Goal: Task Accomplishment & Management: Manage account settings

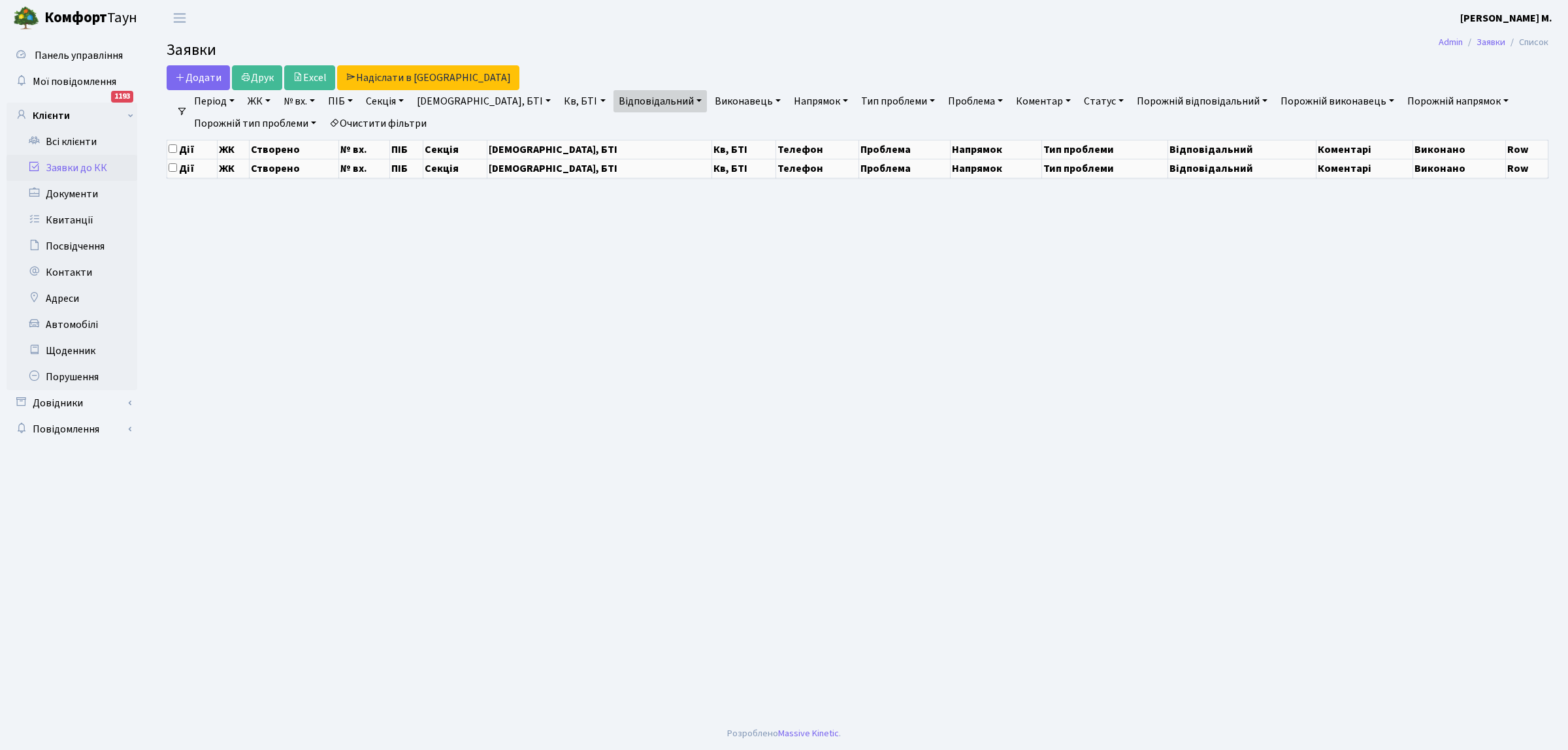
select select "25"
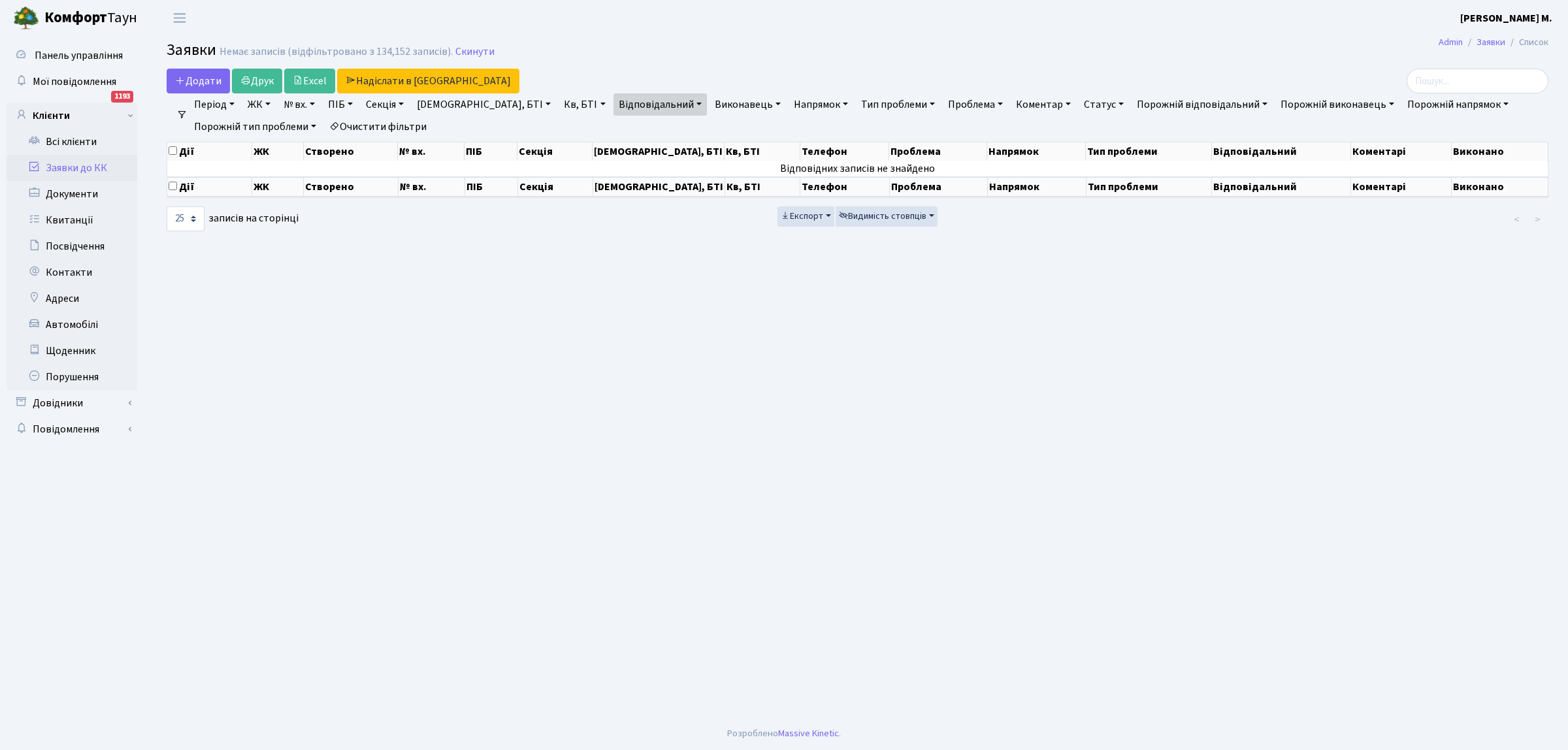
click at [83, 164] on link "Заявки до КК" at bounding box center [72, 167] width 131 height 26
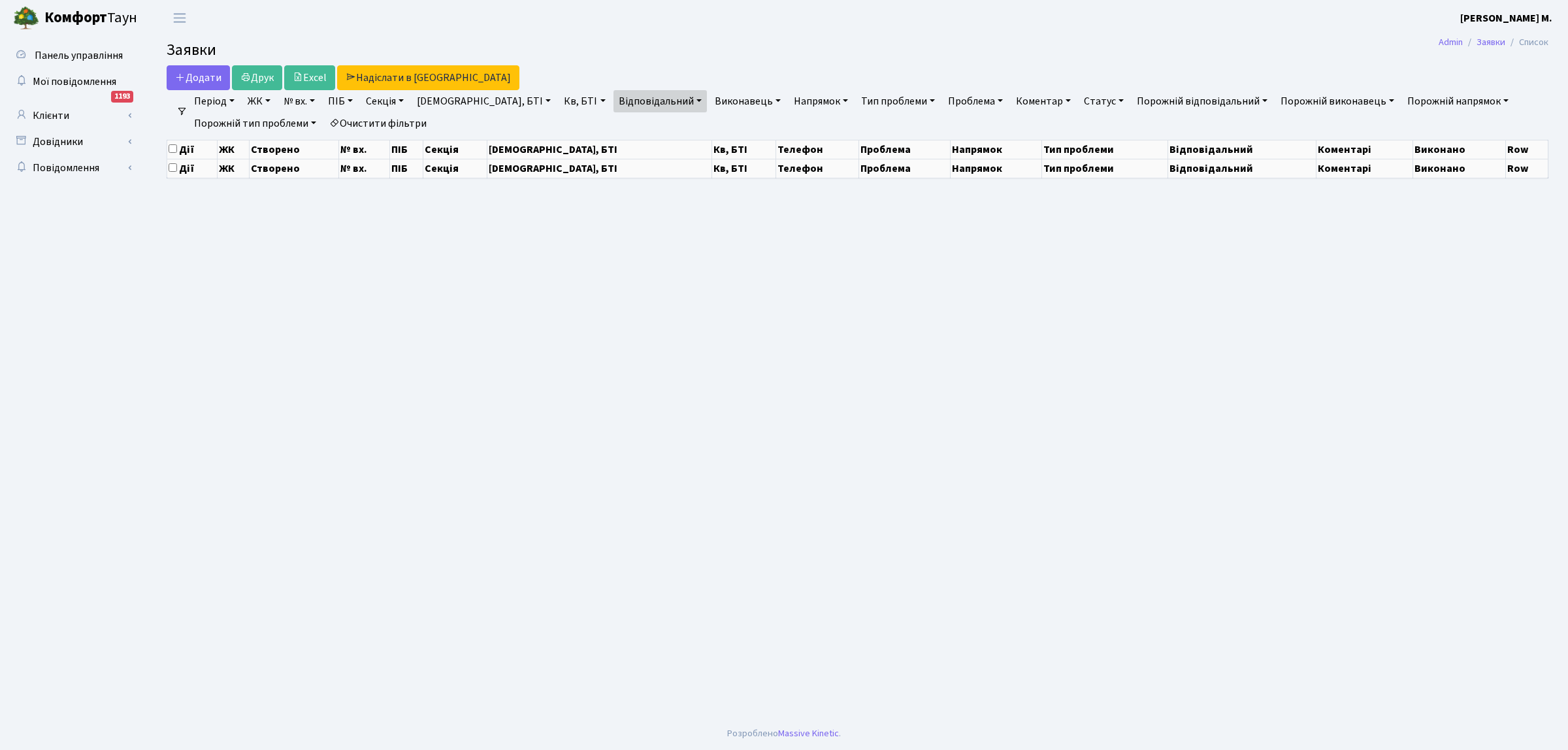
select select "25"
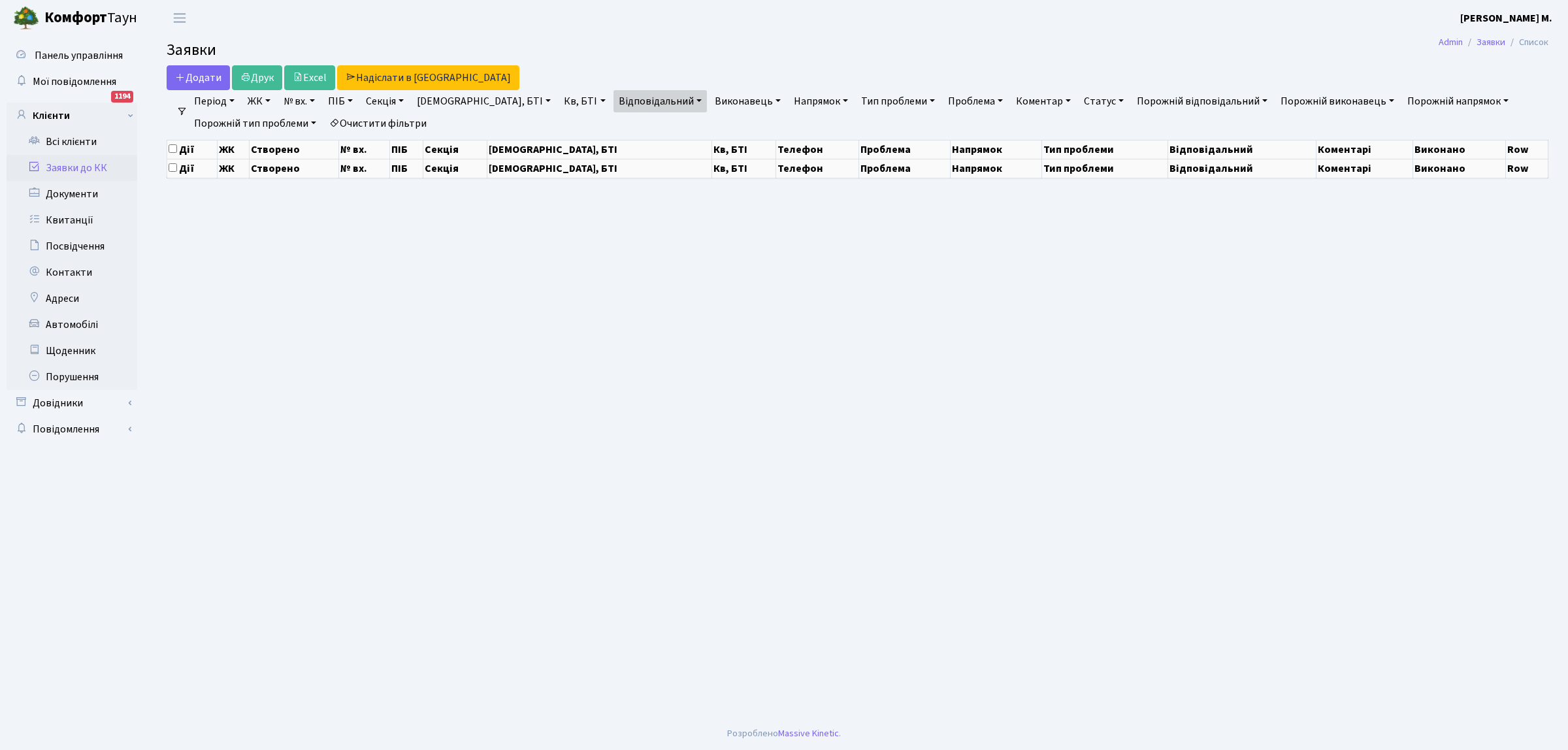
select select "25"
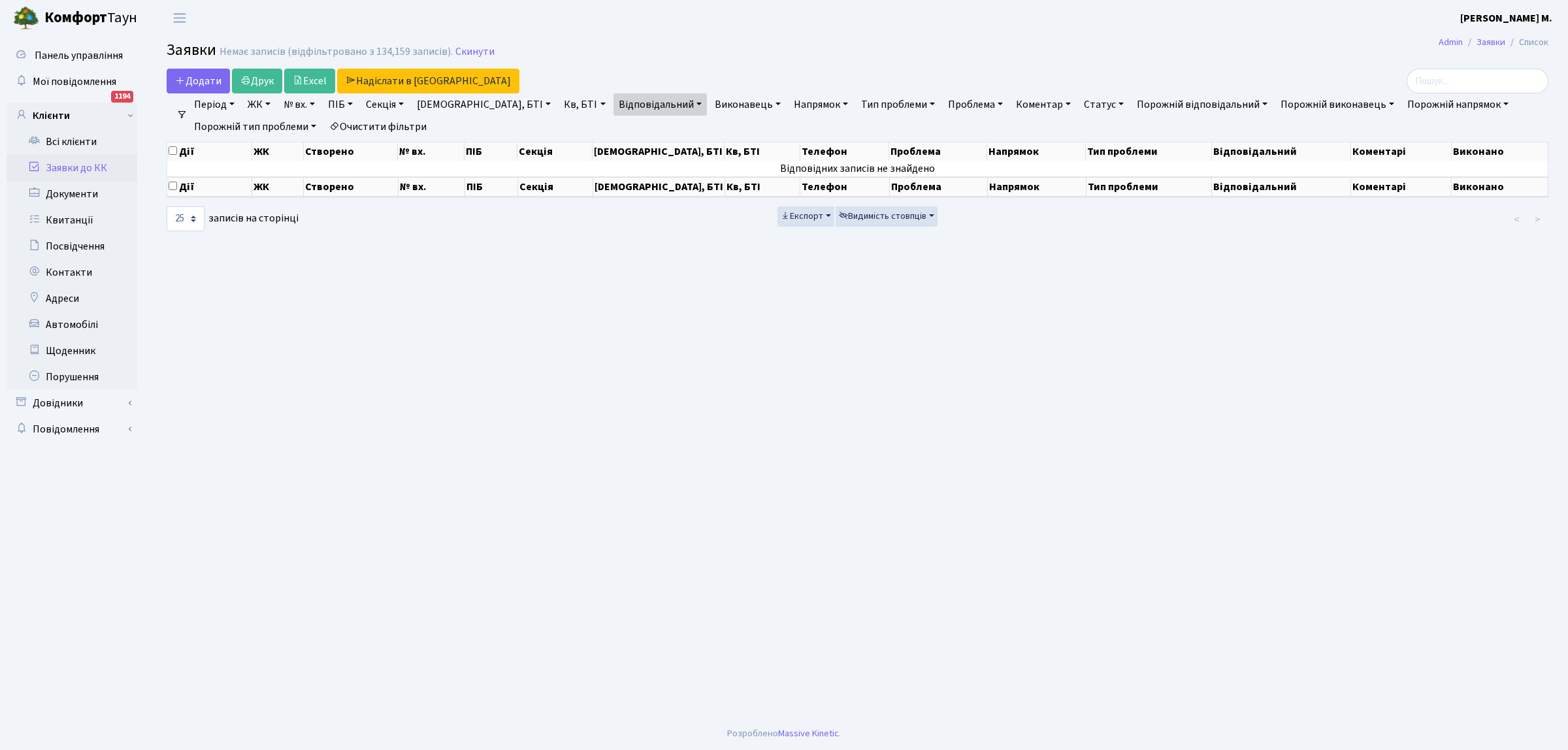
click at [67, 169] on link "Заявки до КК" at bounding box center [72, 167] width 131 height 26
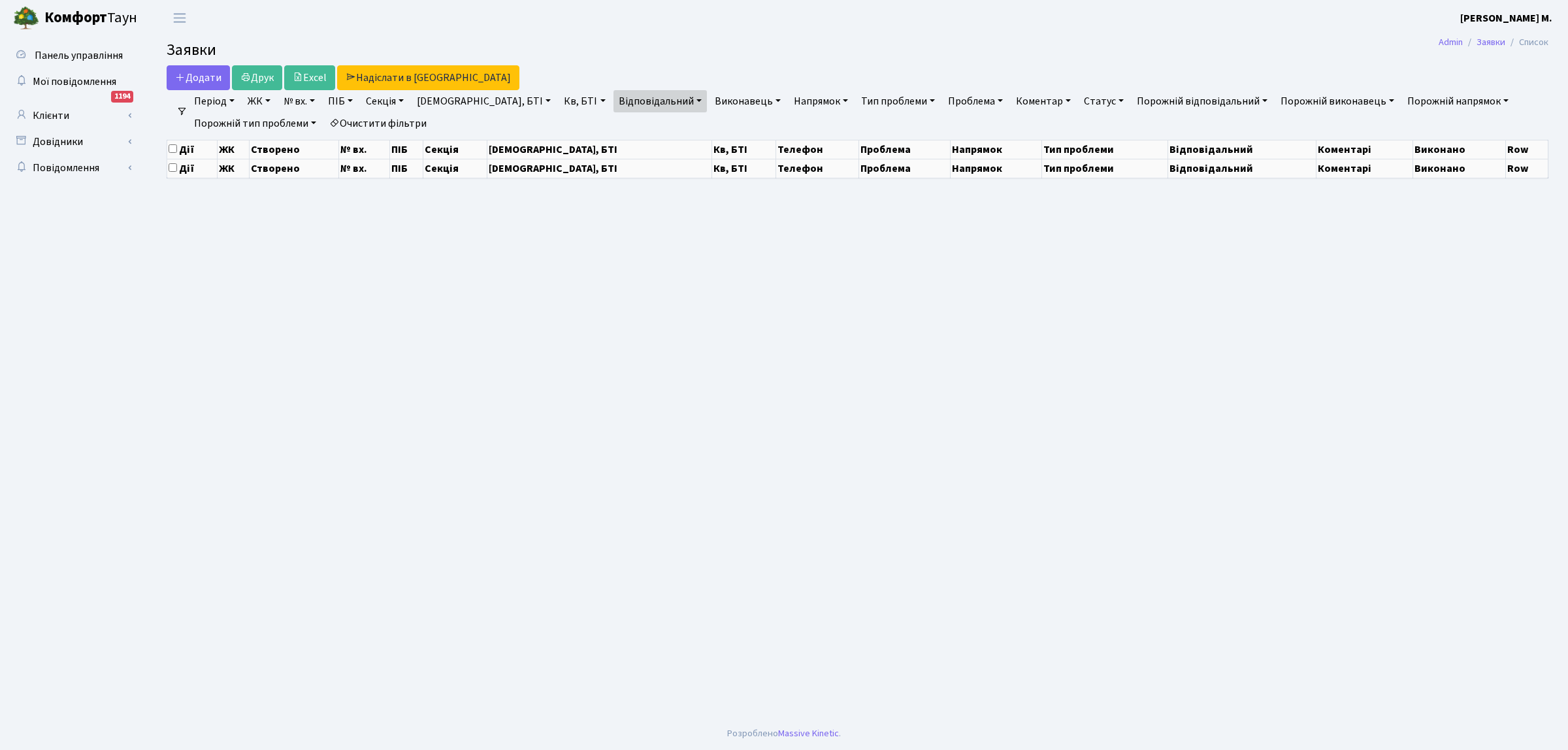
select select "25"
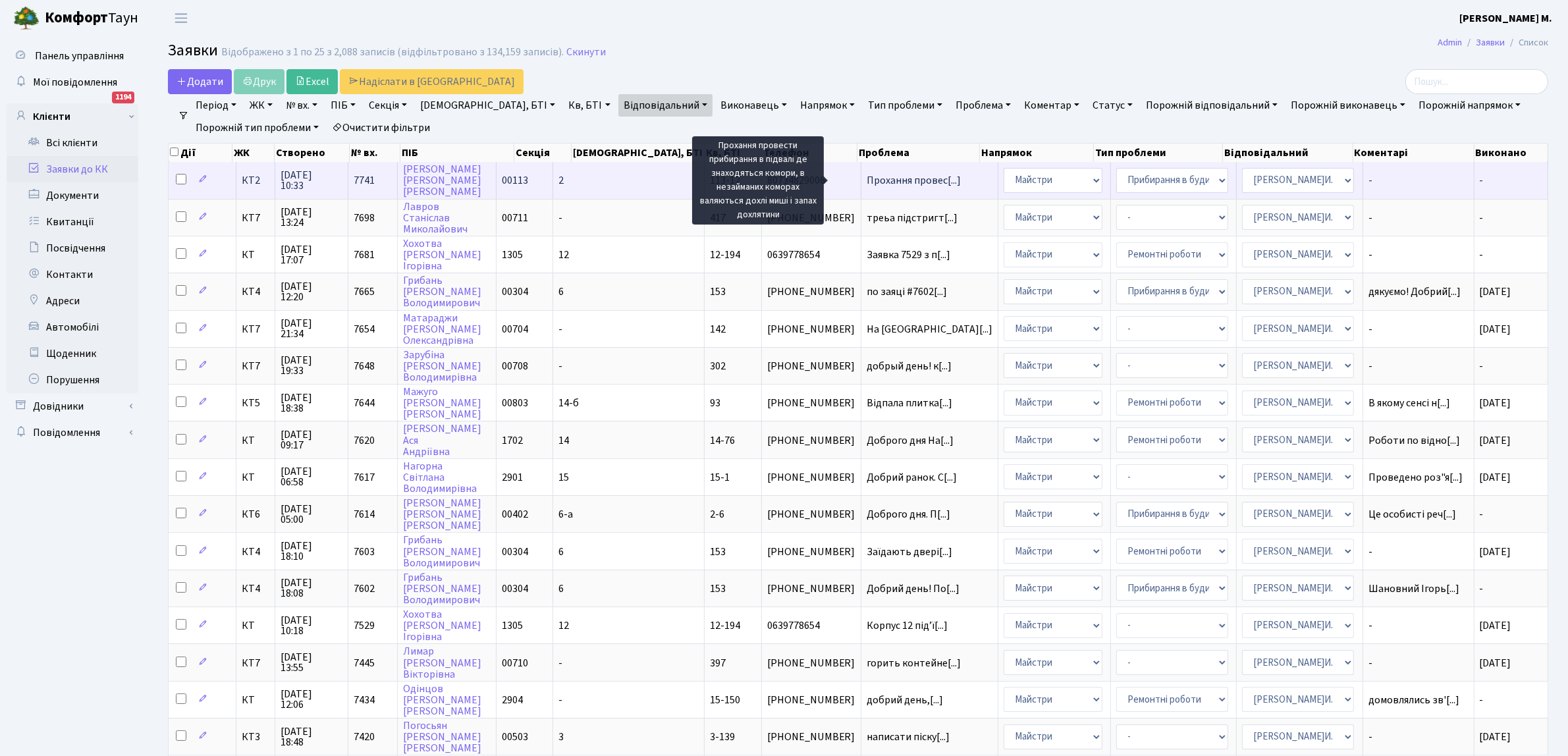
click at [899, 182] on span "Прохання провес[...]" at bounding box center [914, 180] width 94 height 14
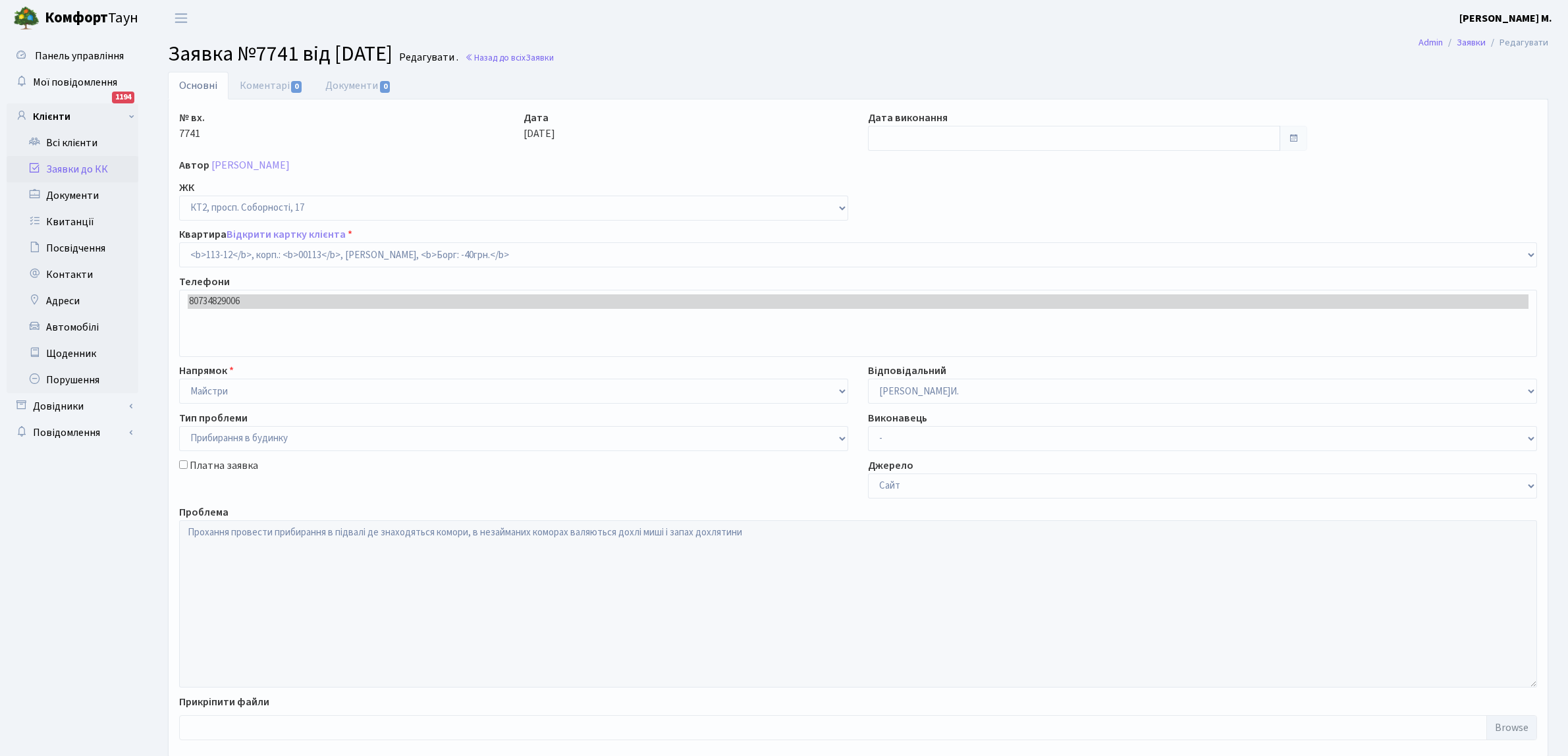
select select "16247"
select select "58"
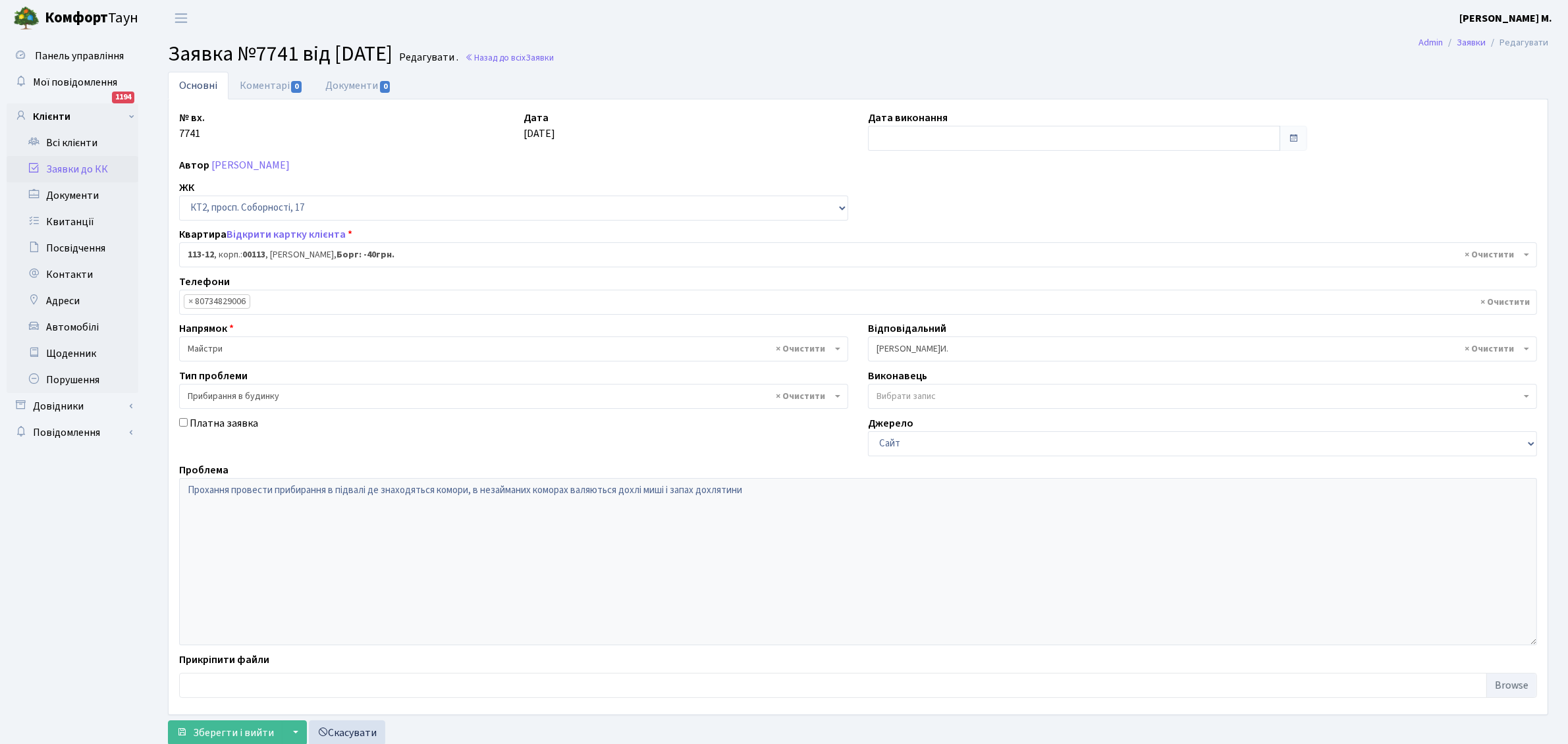
click at [961, 349] on span "× Шурубалко В.И." at bounding box center [1198, 350] width 644 height 14
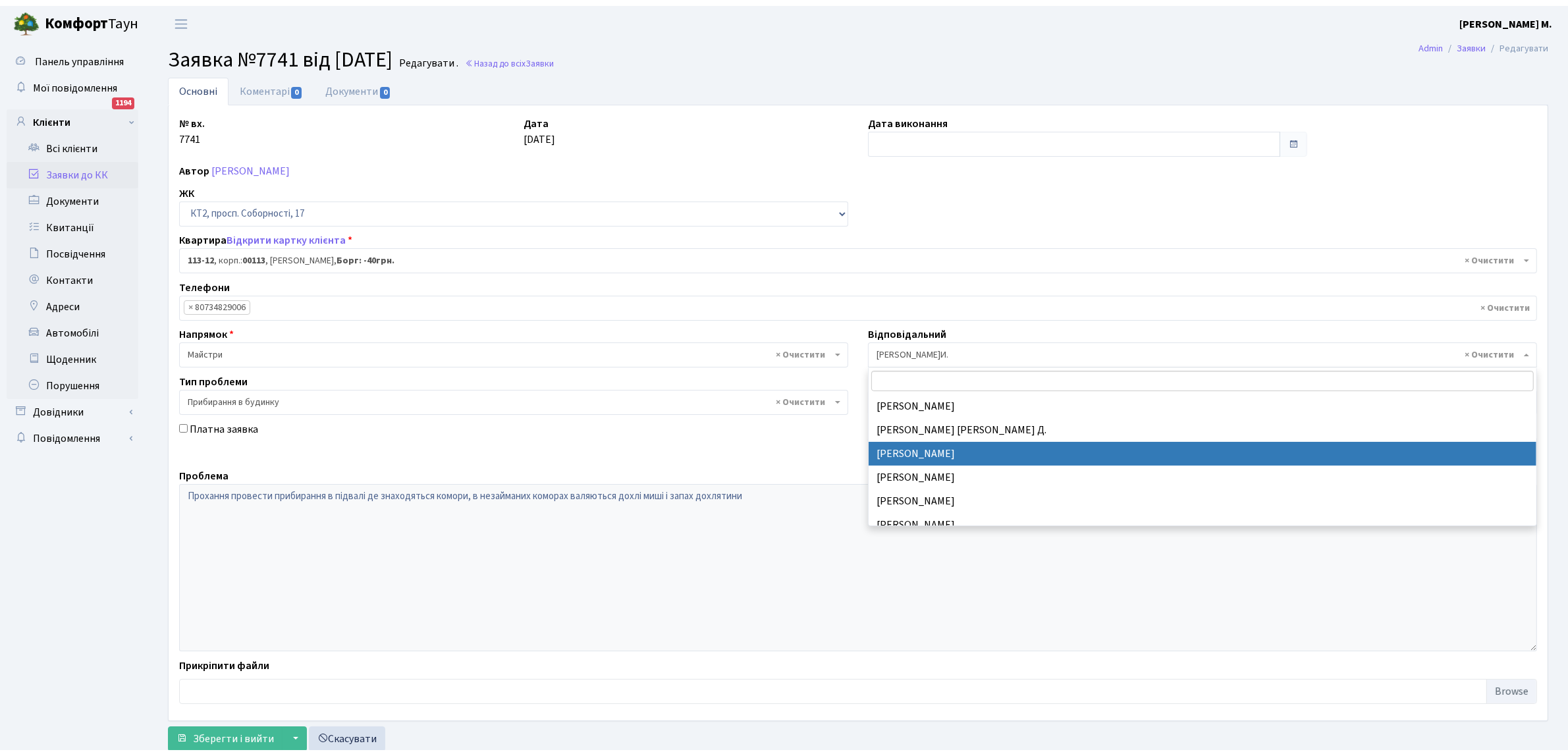
scroll to position [368, 0]
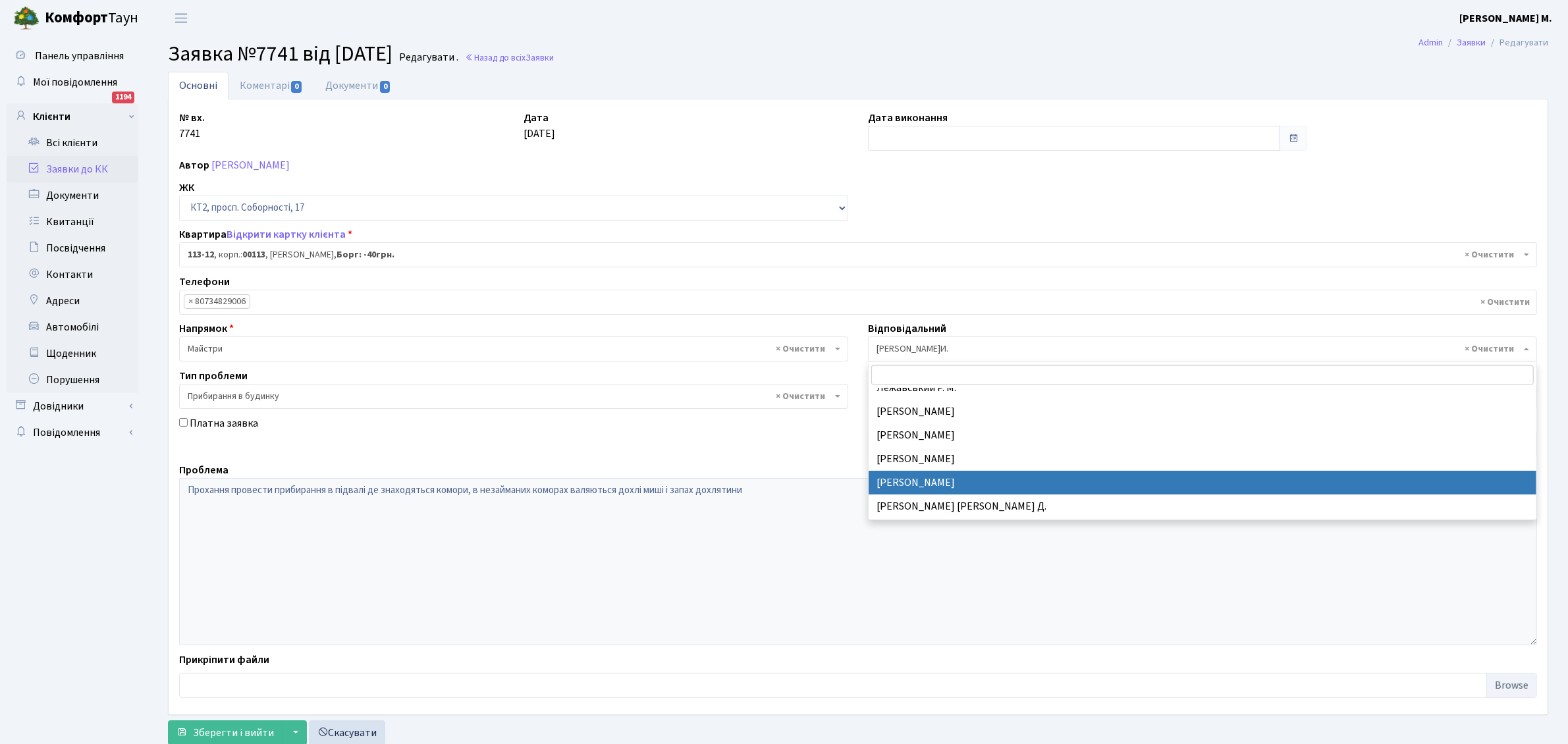
select select "42"
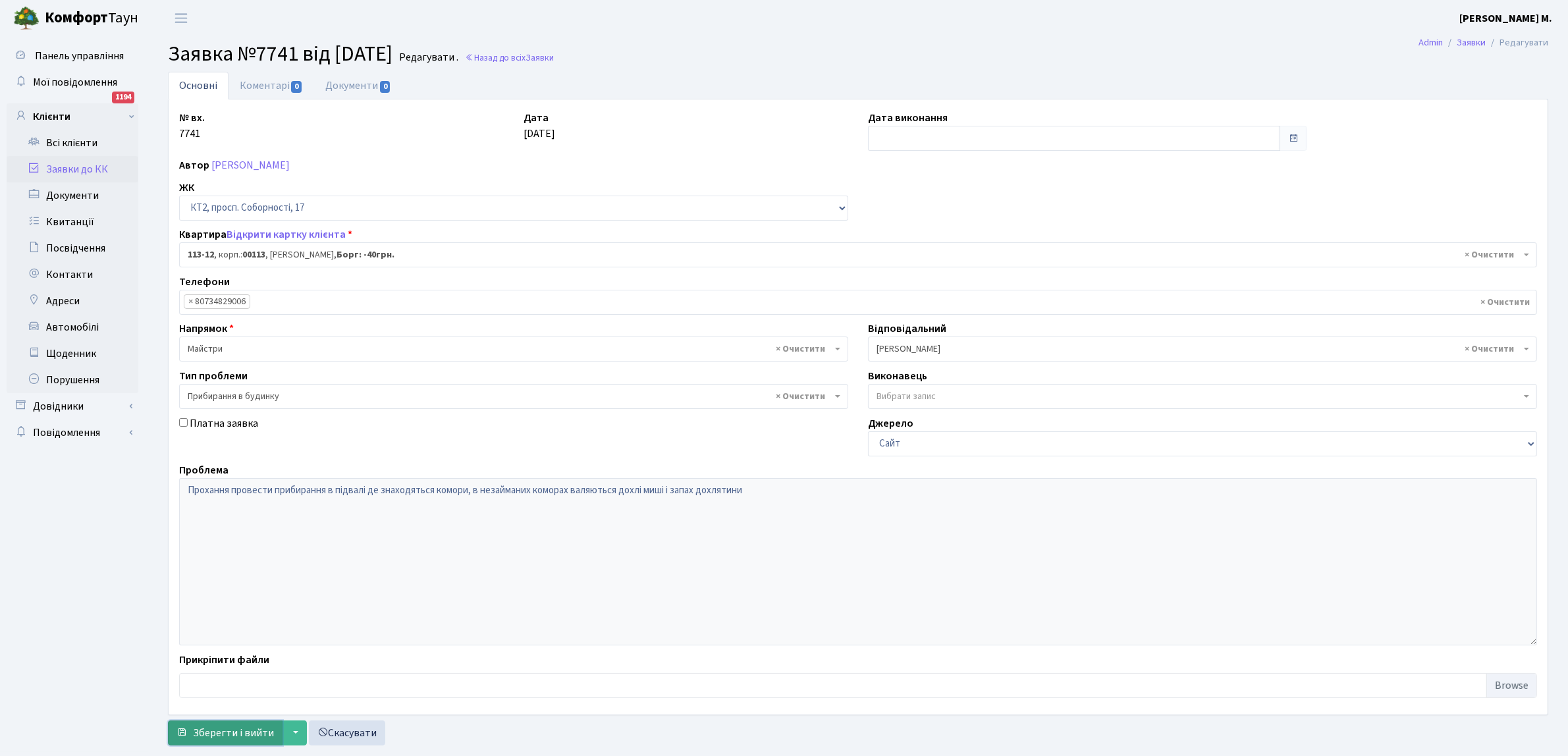
click at [248, 738] on span "Зберегти і вийти" at bounding box center [233, 733] width 81 height 14
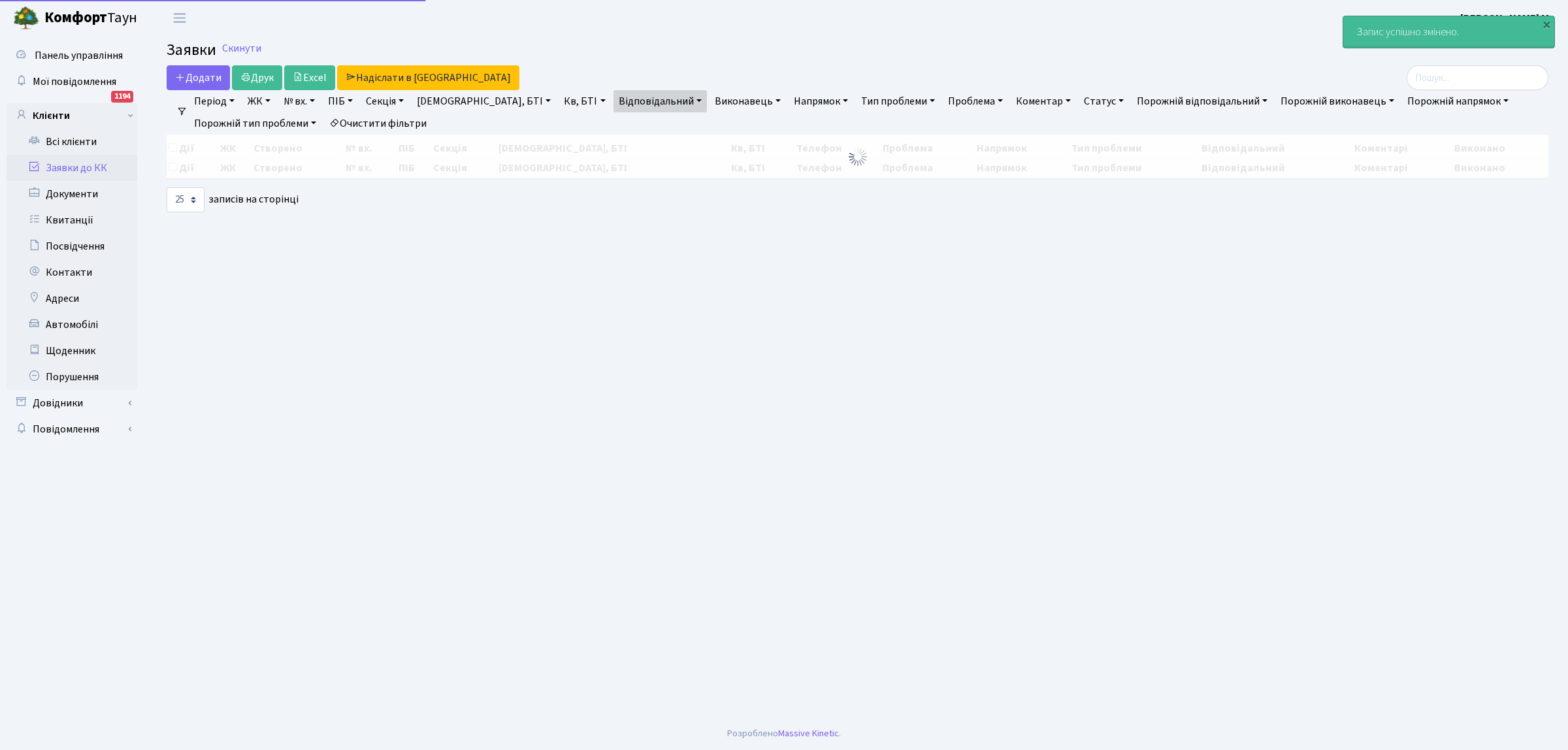
select select "25"
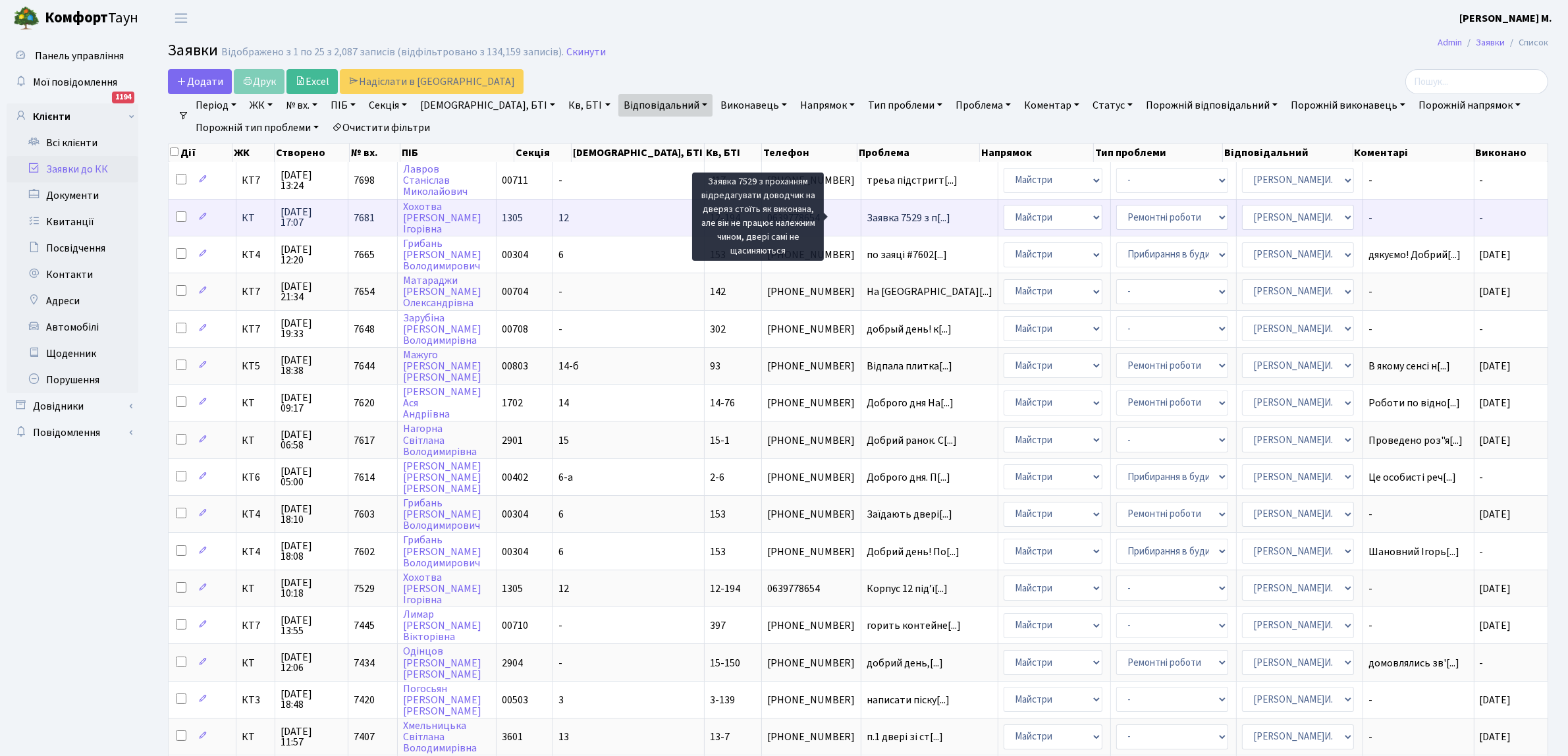
click at [887, 214] on span "Заявка 7529 з п[...]" at bounding box center [909, 218] width 84 height 14
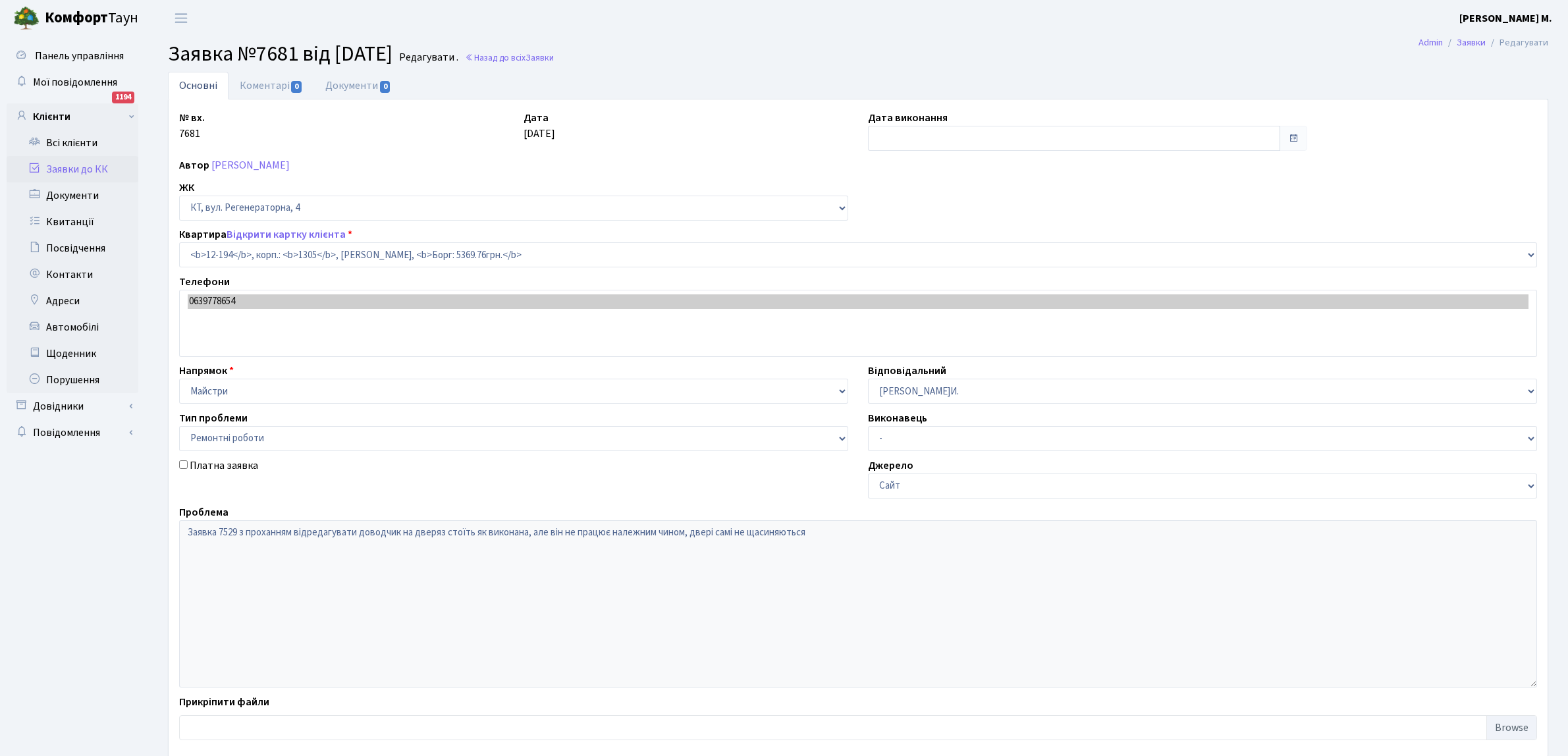
select select "7301"
select select "62"
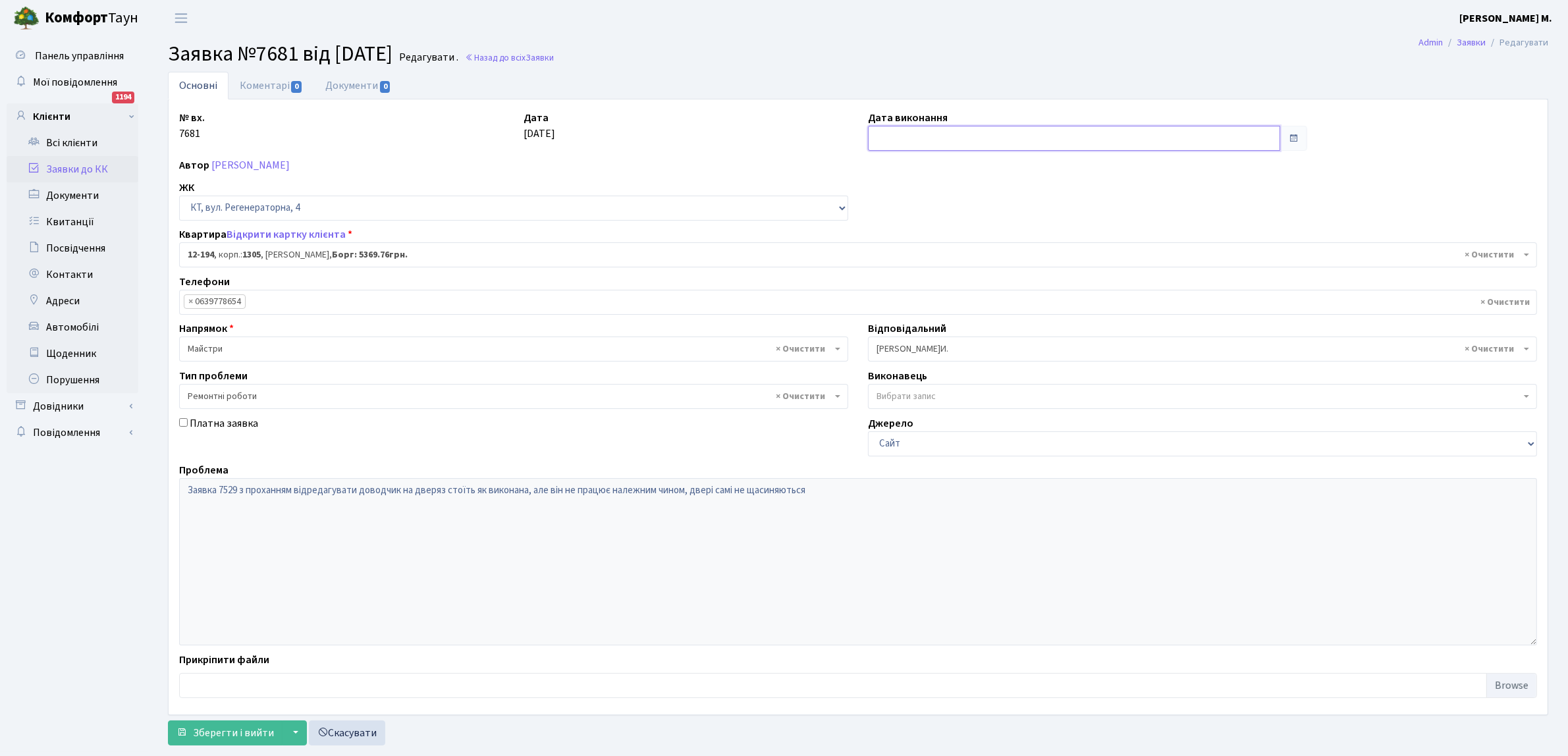
click at [919, 138] on input "text" at bounding box center [1074, 138] width 412 height 25
click at [886, 244] on td "8" at bounding box center [881, 245] width 19 height 20
type input "[DATE]"
click at [202, 736] on span "Зберегти і вийти" at bounding box center [233, 733] width 81 height 14
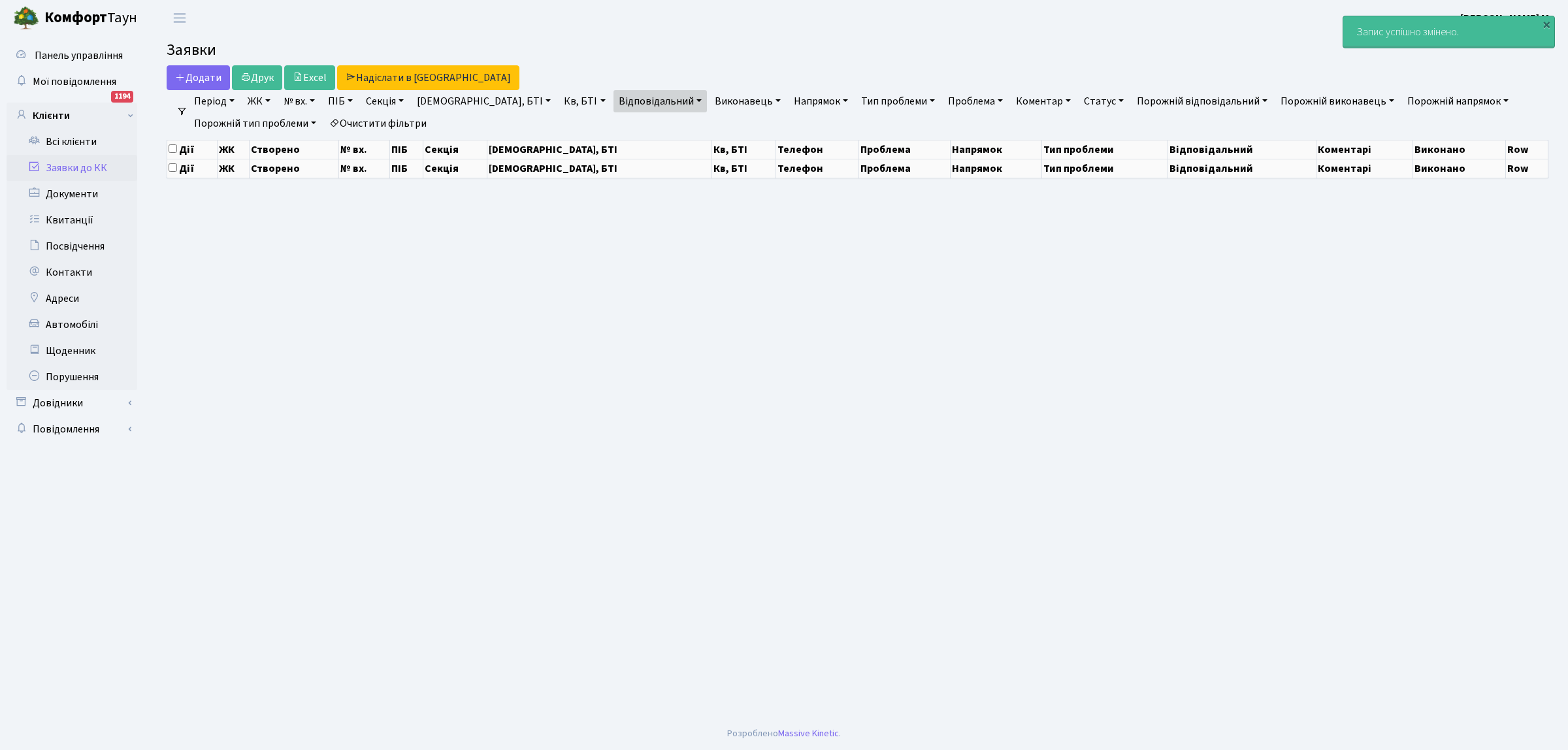
select select "25"
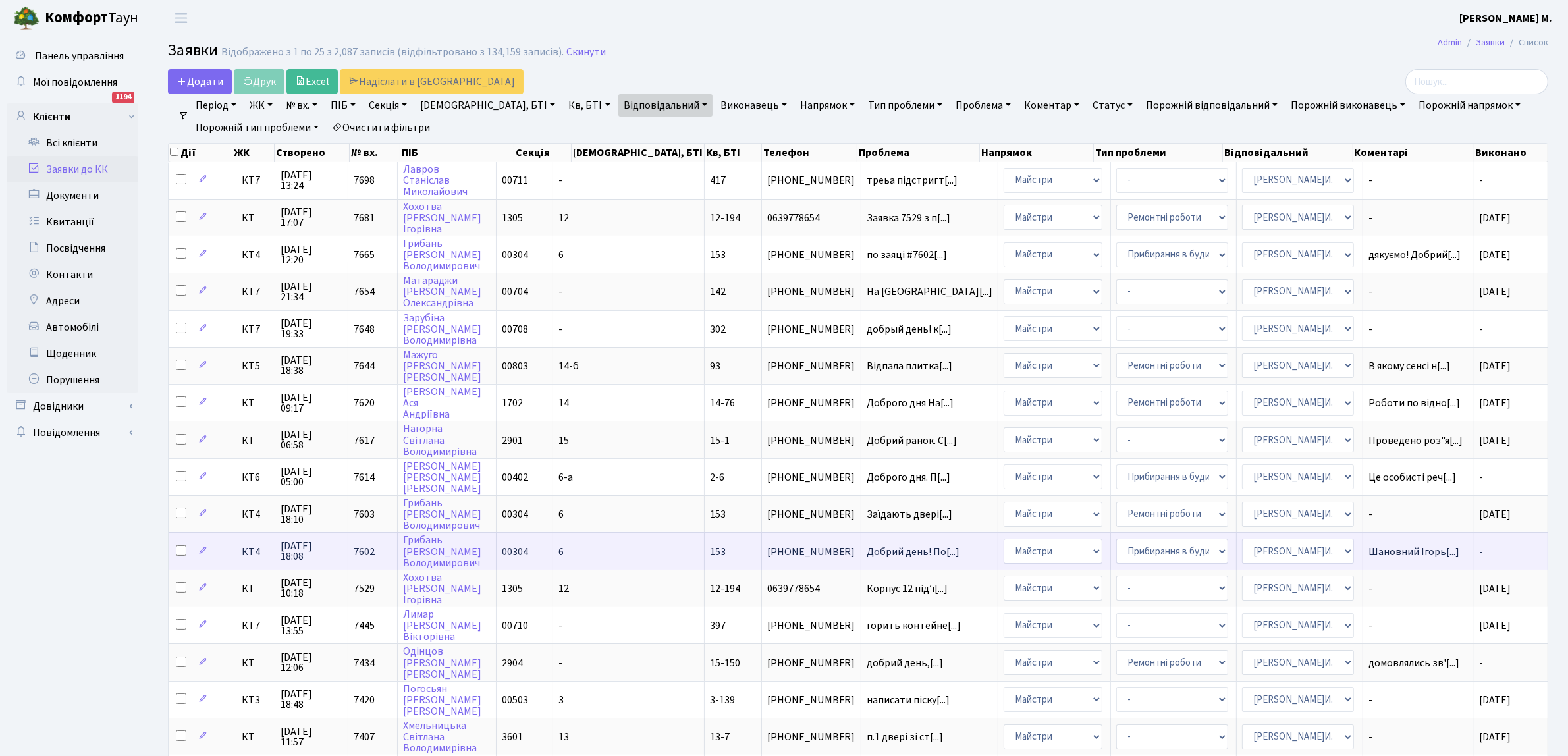
click at [1490, 544] on td "-" at bounding box center [1511, 550] width 73 height 37
click at [1117, 544] on select "- Замовлення плану комунікацій Дитячі майданчики Озеленення Прибирання в будинк…" at bounding box center [1172, 550] width 112 height 25
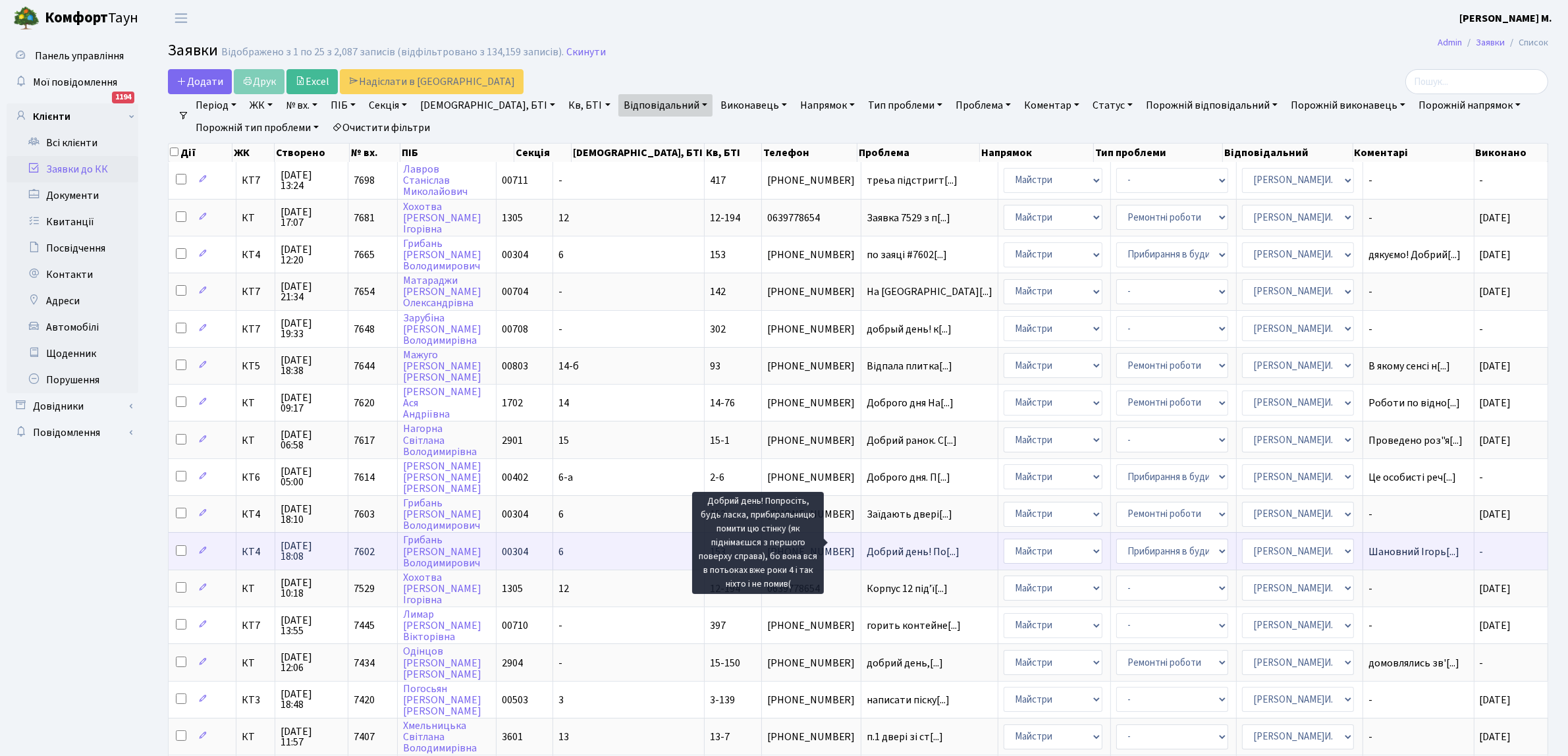
click at [867, 547] on span "Добрий день! По[...]" at bounding box center [913, 551] width 93 height 14
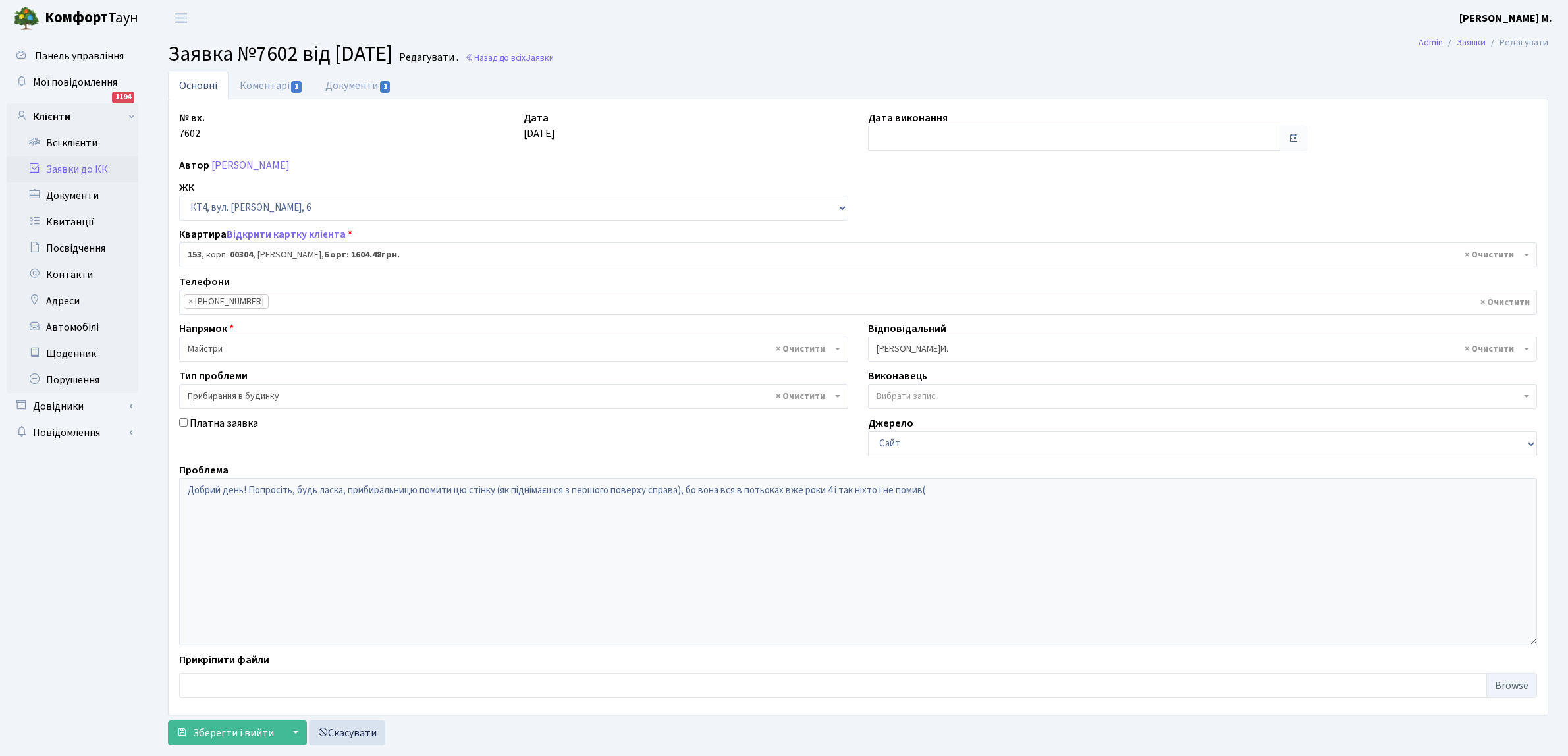
select select "16876"
select select "58"
click at [292, 86] on span "1" at bounding box center [296, 87] width 10 height 12
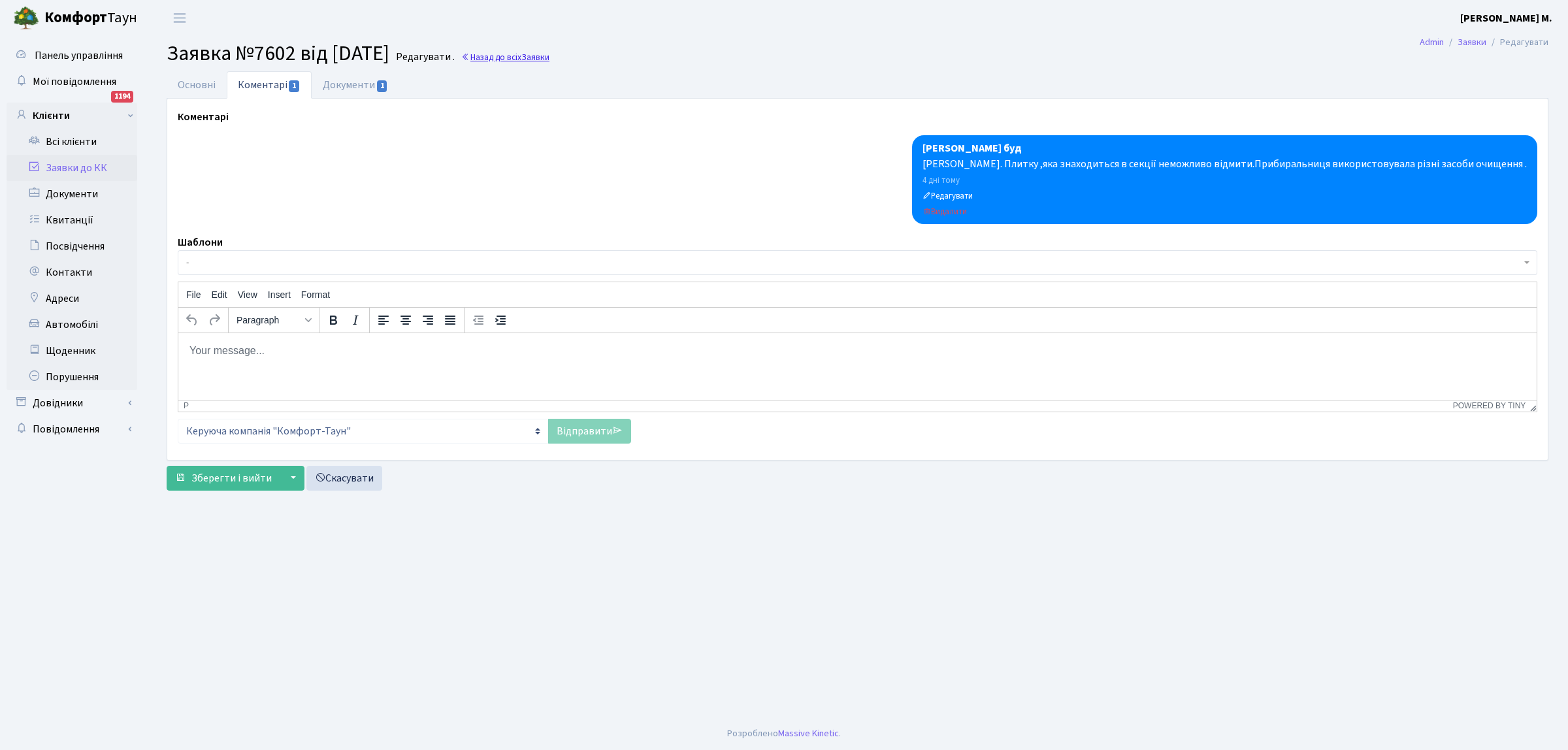
click at [550, 54] on span "Заявки" at bounding box center [536, 57] width 28 height 13
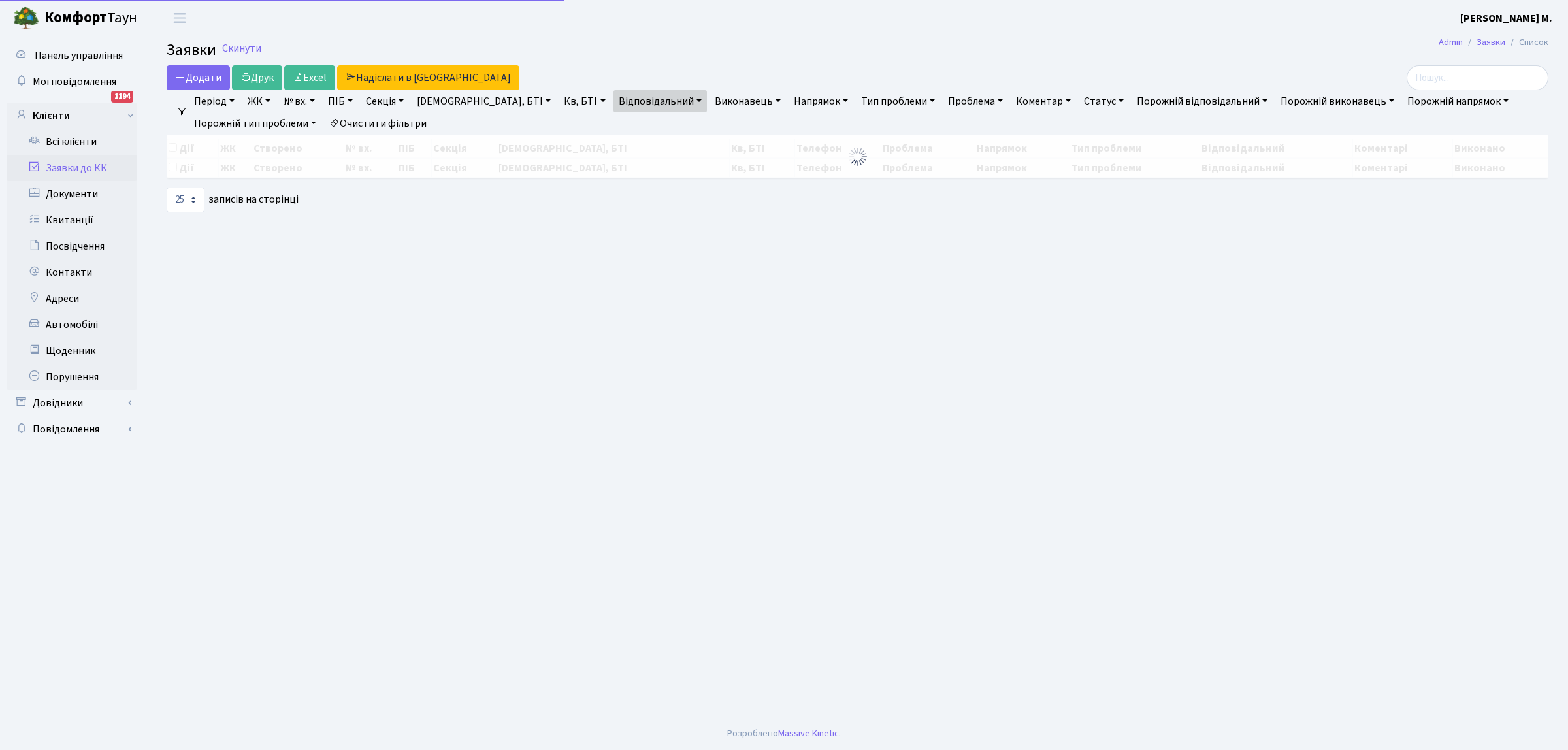
select select "25"
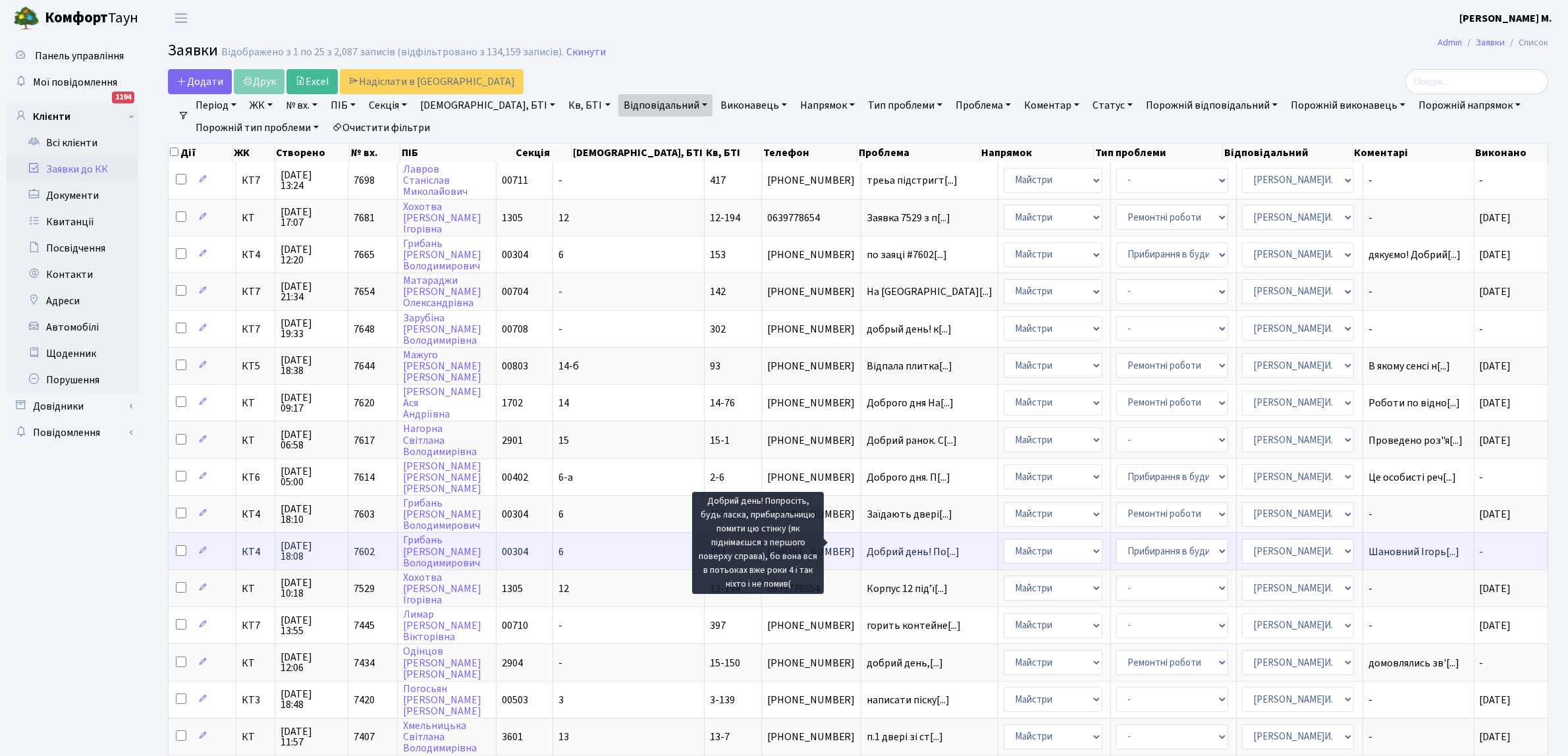
click at [893, 544] on span "Добрий день! По[...]" at bounding box center [913, 551] width 93 height 14
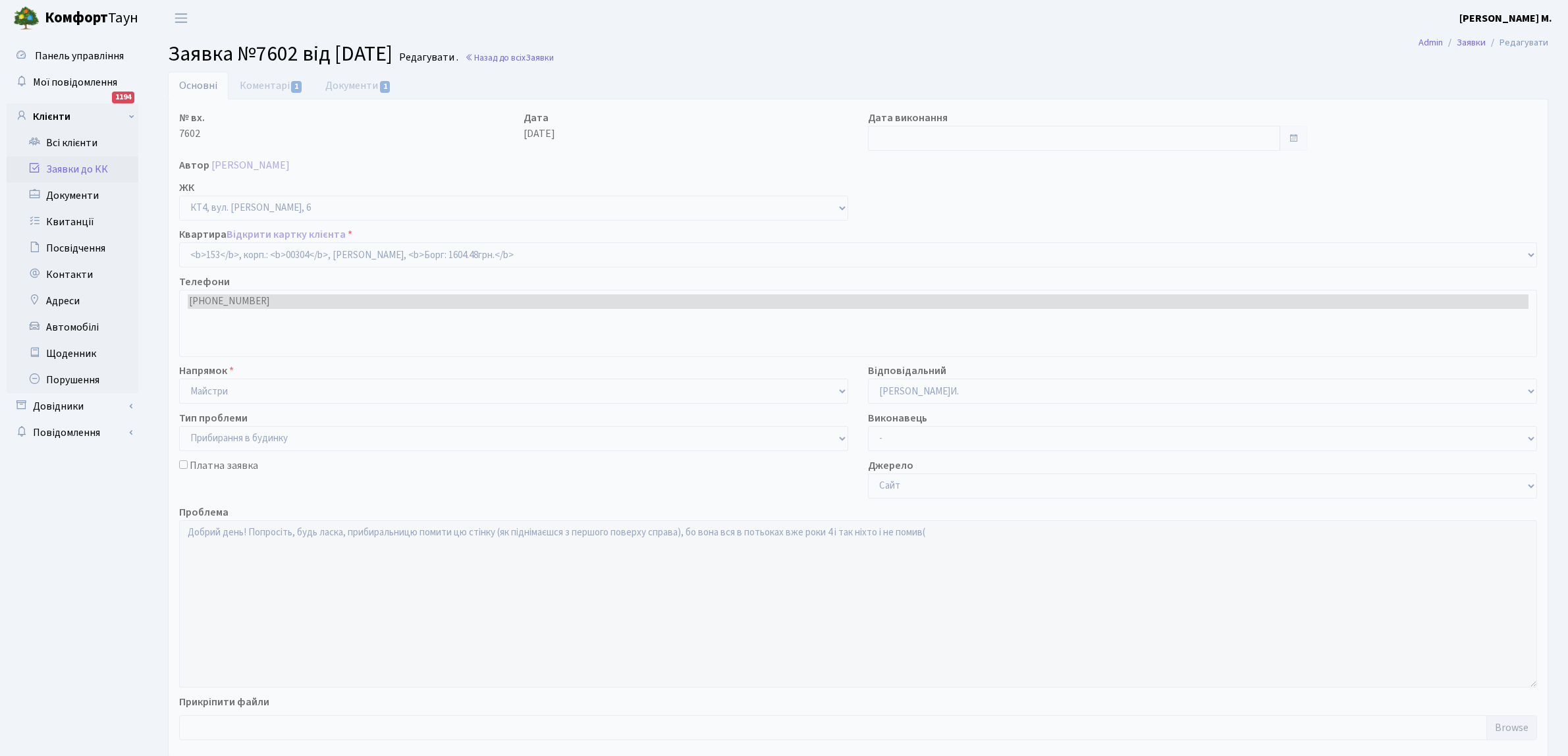
select select "16876"
select select "58"
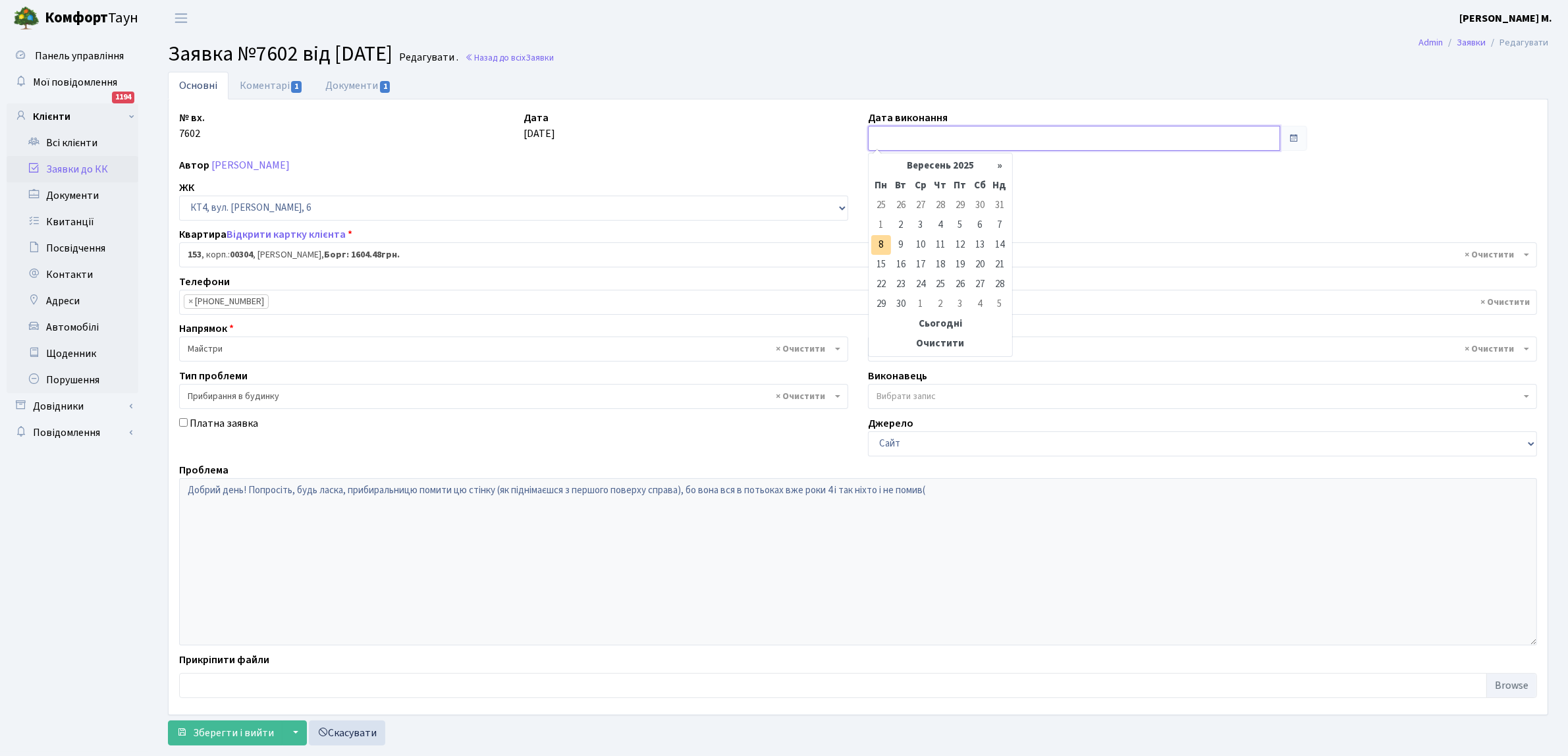
click at [891, 137] on input "text" at bounding box center [1074, 138] width 412 height 25
click at [960, 219] on td "5" at bounding box center [960, 225] width 19 height 20
type input "[DATE]"
click at [244, 738] on span "Зберегти і вийти" at bounding box center [233, 733] width 81 height 14
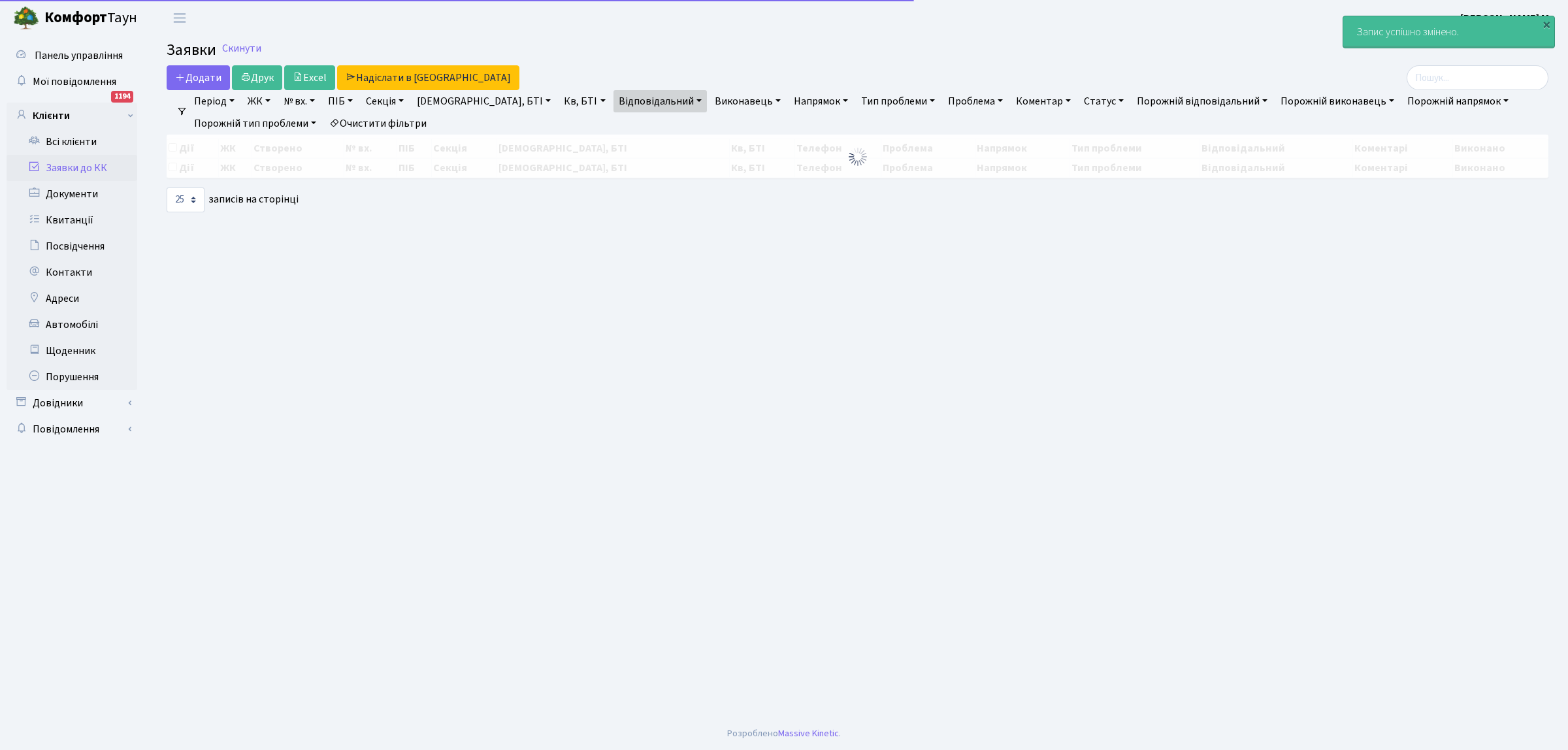
select select "25"
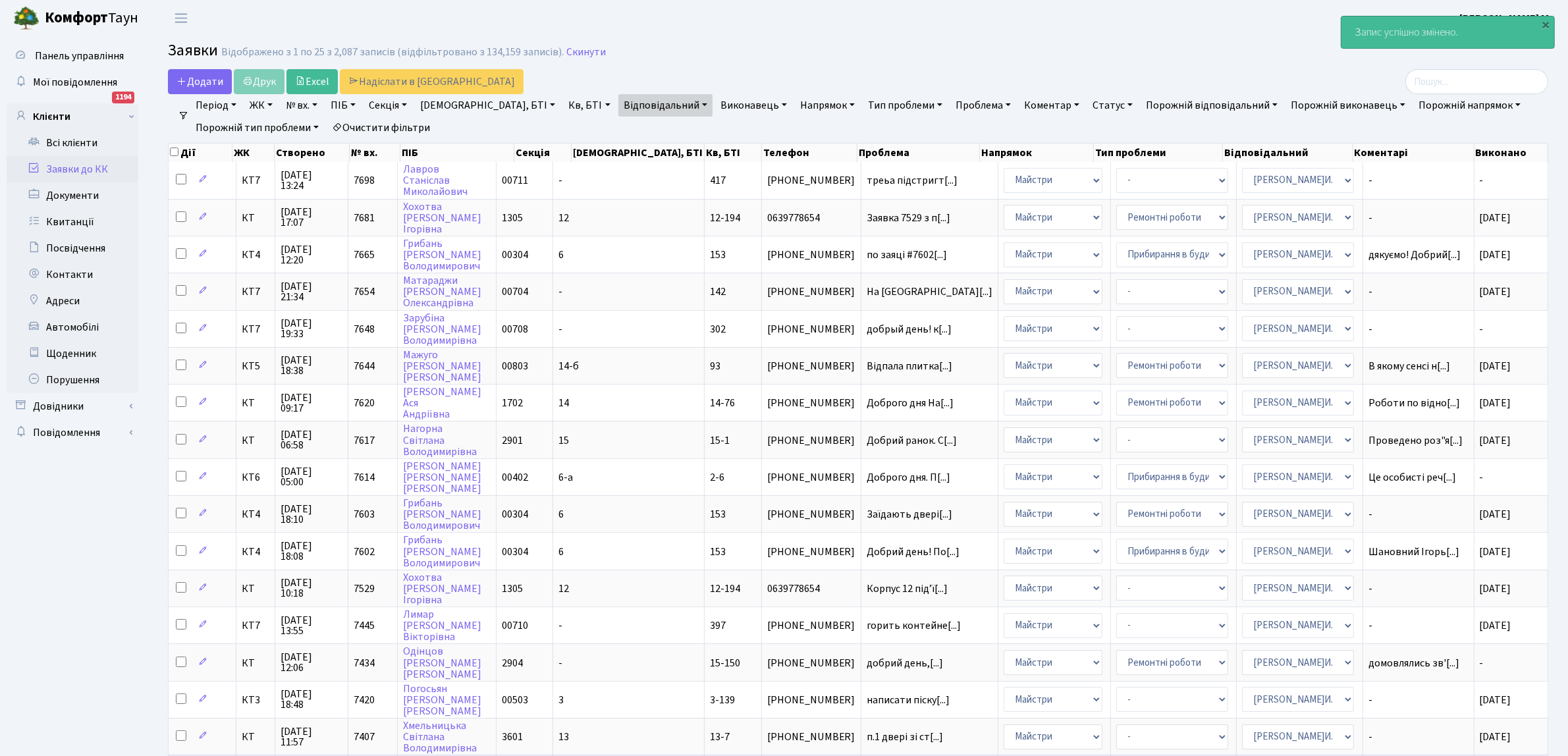
scroll to position [165, 0]
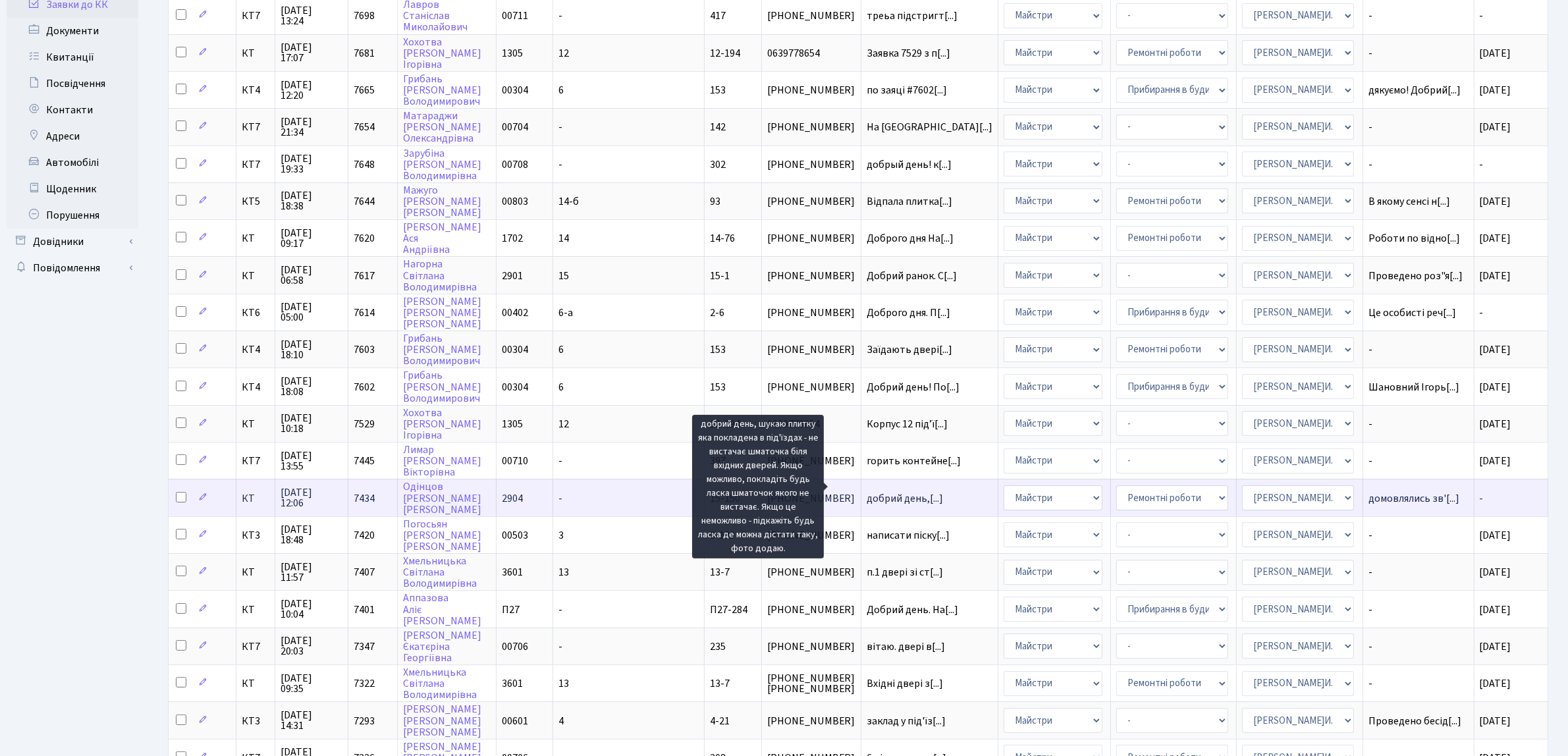
click at [867, 491] on span "добрий день,[...]" at bounding box center [905, 498] width 76 height 14
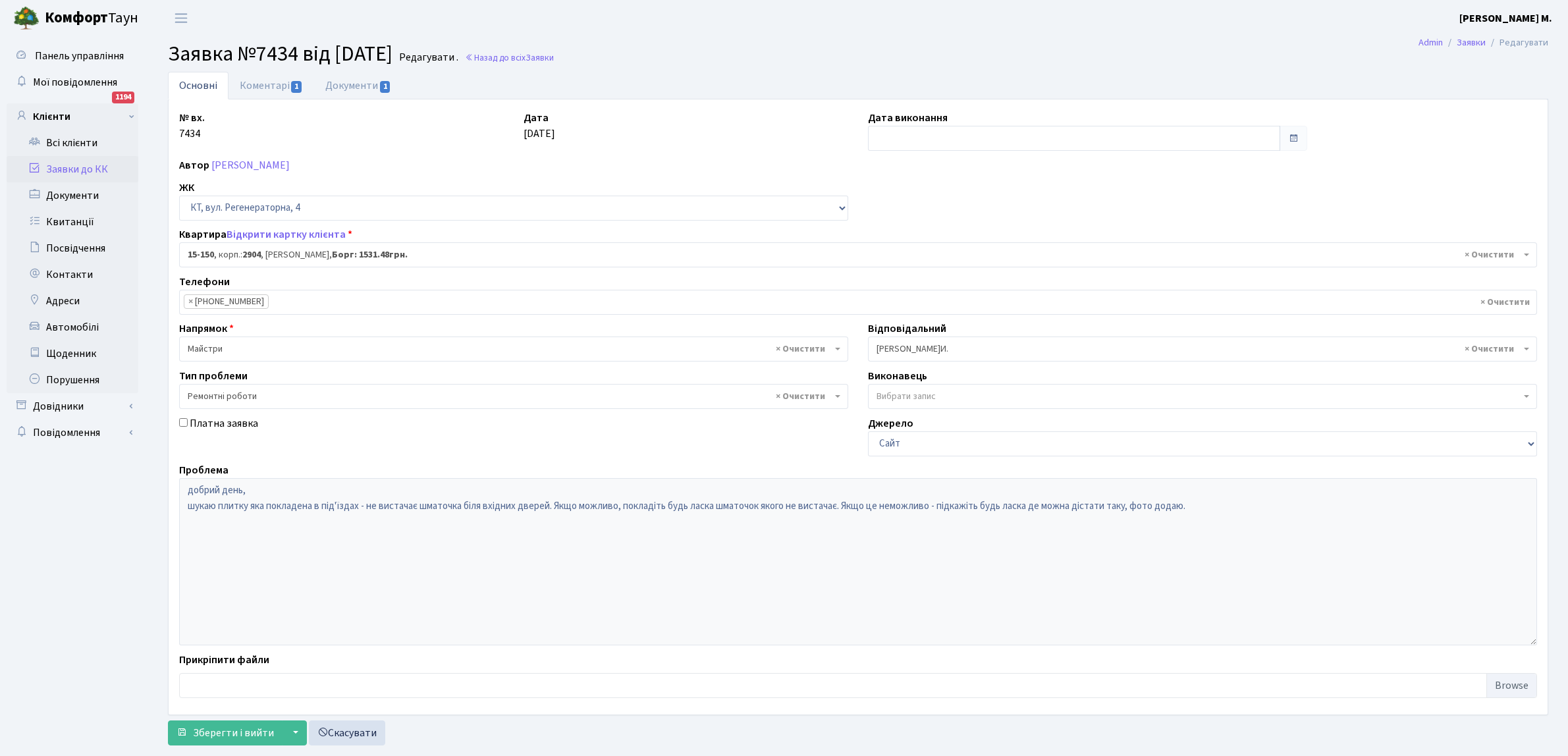
select select "8925"
select select "62"
click at [940, 137] on input "text" at bounding box center [1074, 138] width 412 height 25
click at [923, 226] on td "3" at bounding box center [921, 225] width 19 height 20
type input "[DATE]"
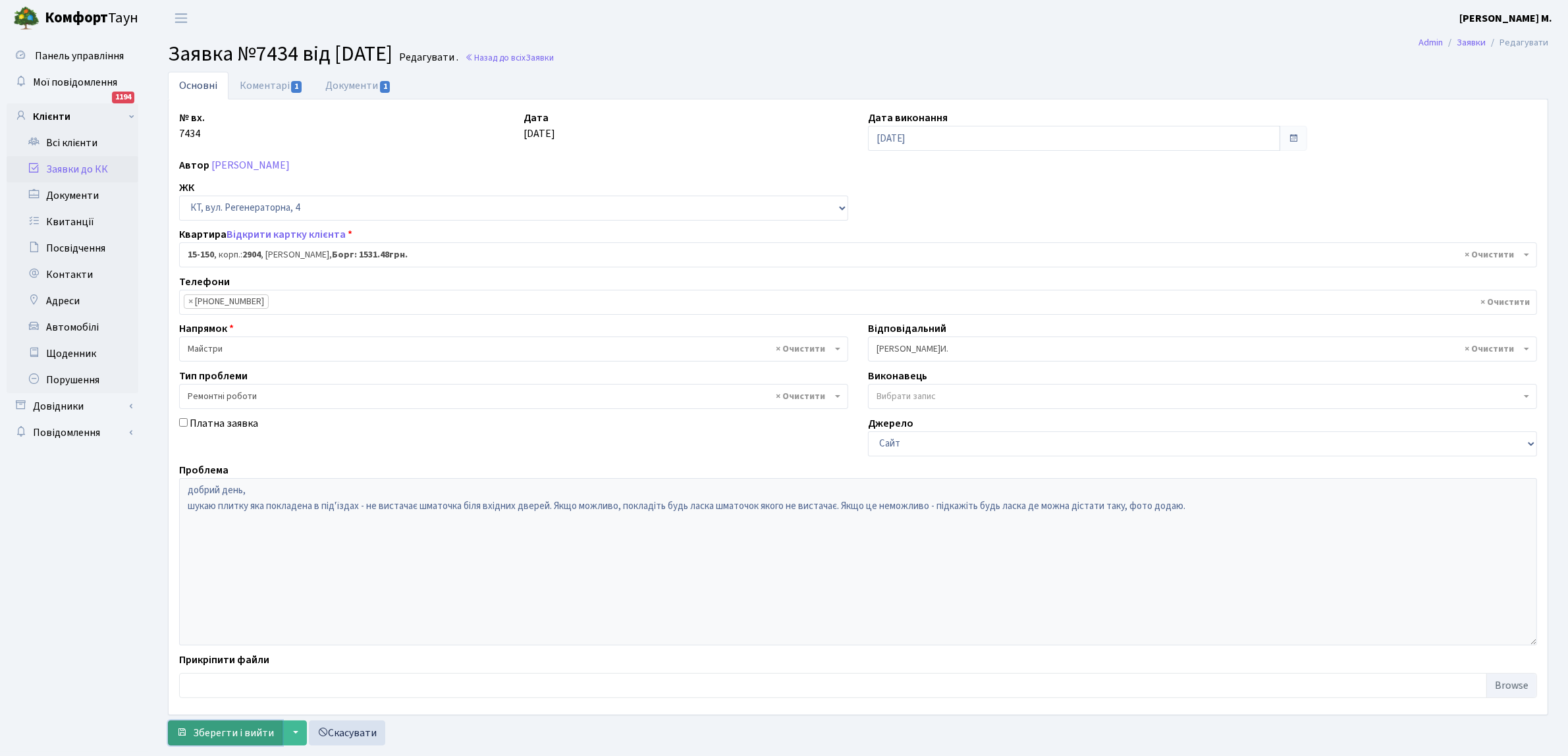
click at [202, 736] on span "Зберегти і вийти" at bounding box center [233, 733] width 81 height 14
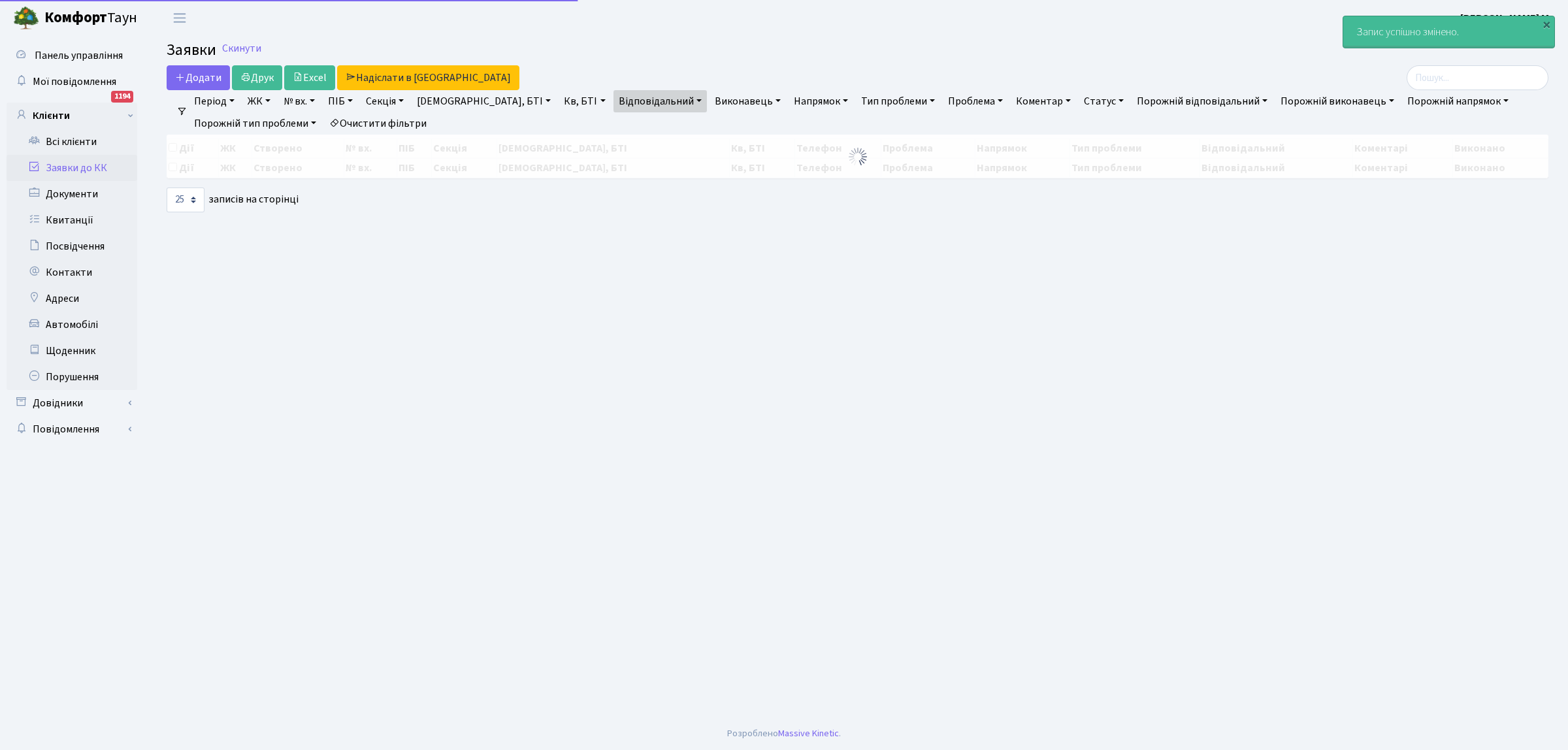
select select "25"
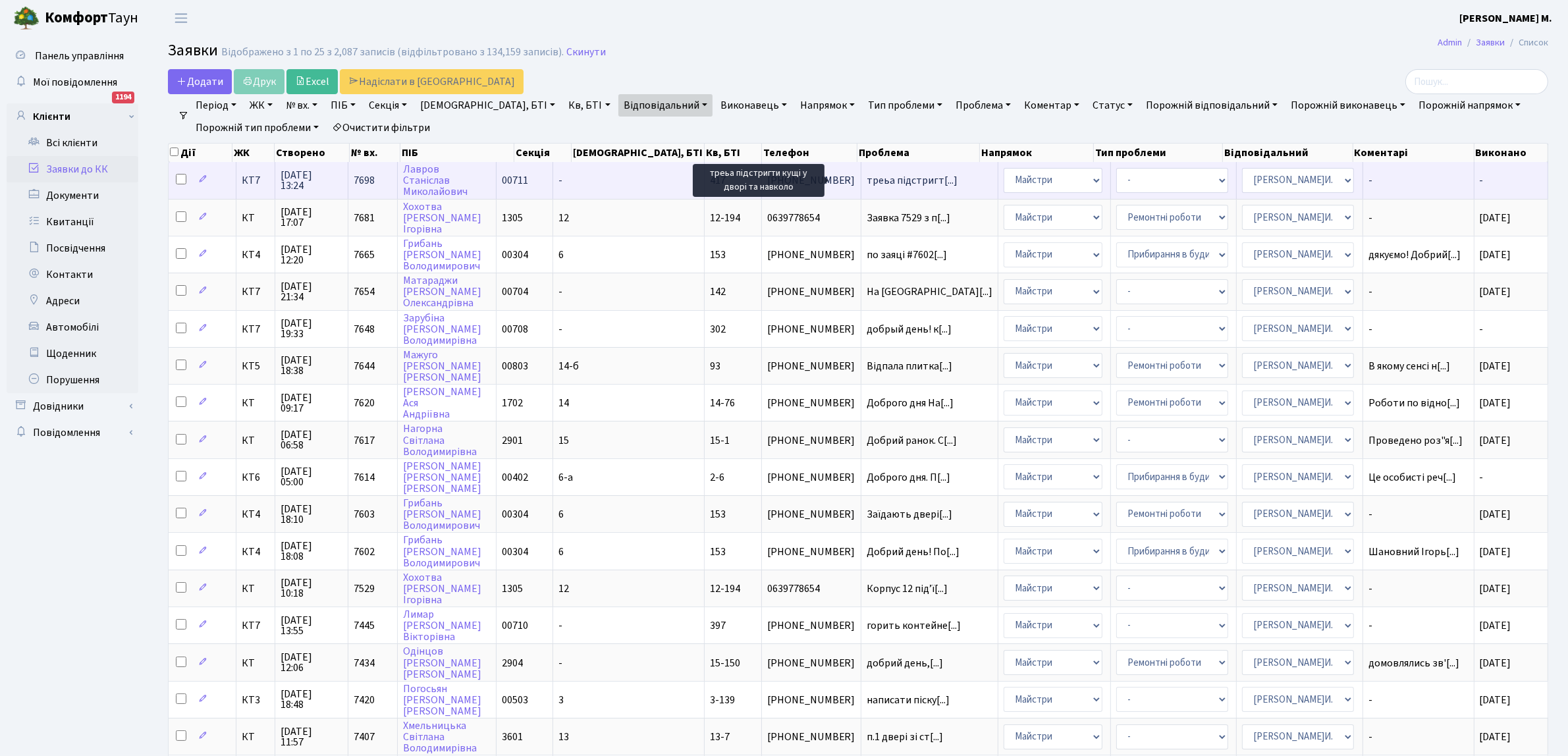
click at [883, 176] on span "треьа підстригт[...]" at bounding box center [912, 180] width 91 height 14
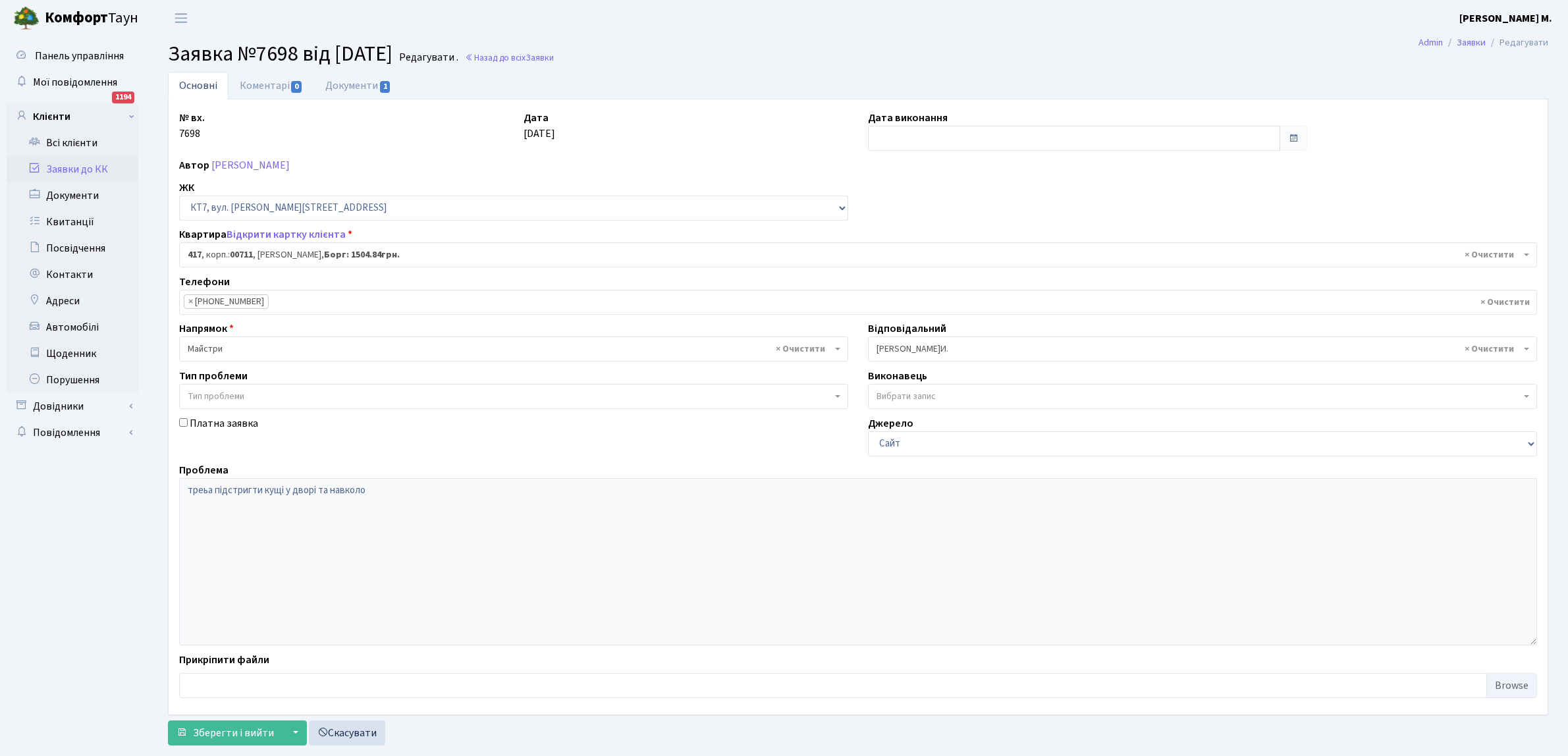
select select "19000"
click at [293, 88] on span "0" at bounding box center [296, 87] width 10 height 12
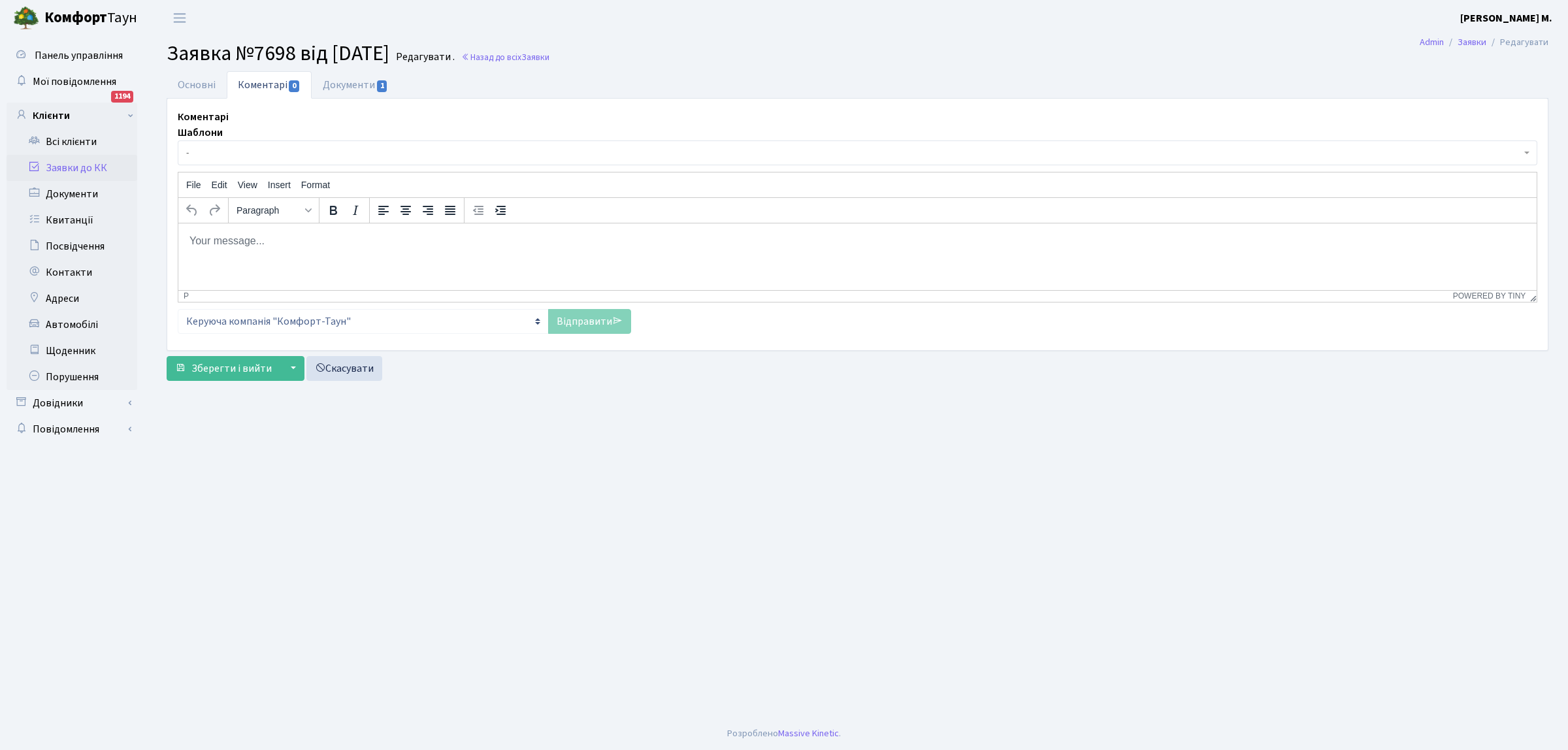
click at [237, 236] on body "Rich Text Area. Press ALT-0 for help." at bounding box center [858, 240] width 1337 height 14
click at [576, 319] on link "Відправити" at bounding box center [590, 321] width 83 height 25
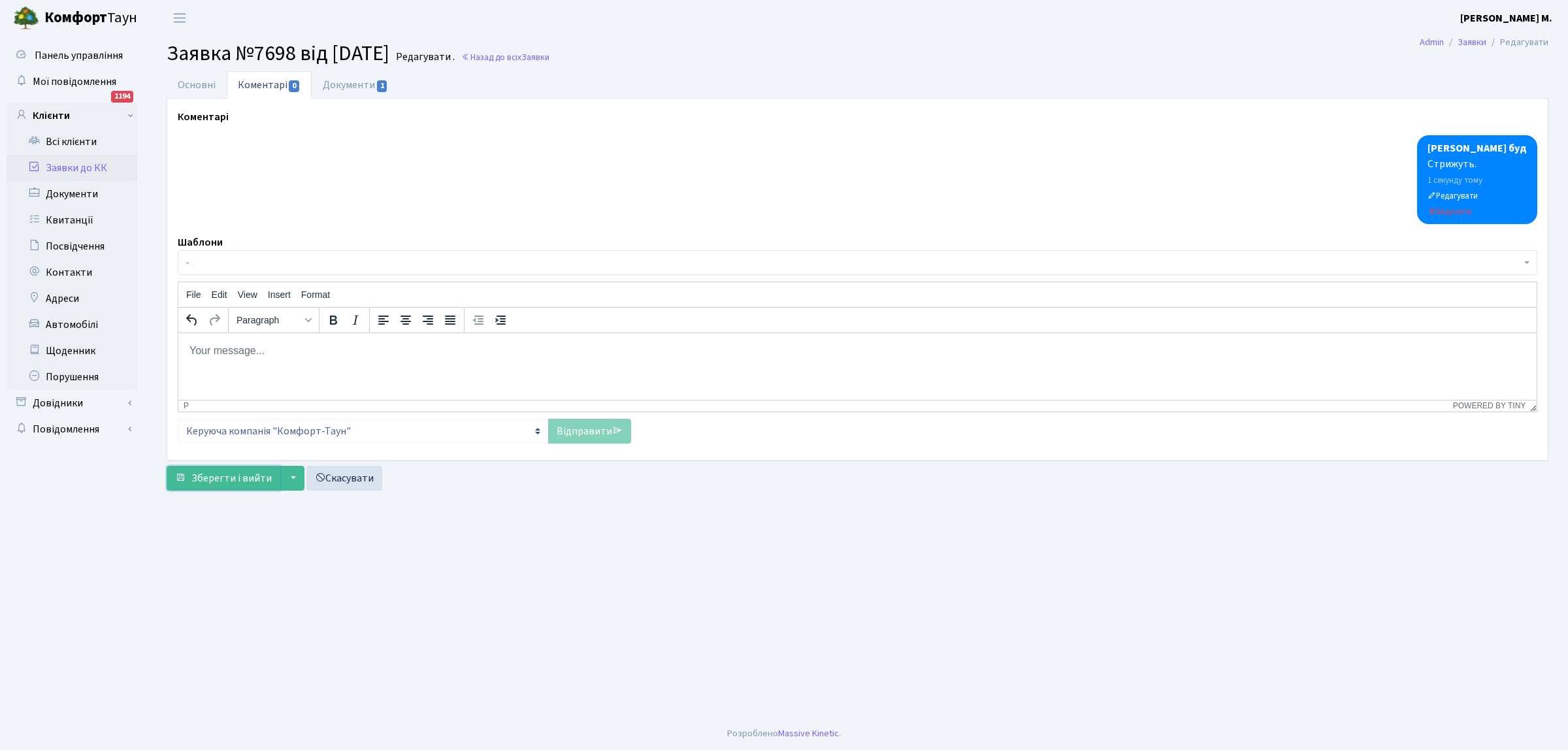
drag, startPoint x: 233, startPoint y: 487, endPoint x: 270, endPoint y: 452, distance: 50.9
click at [234, 485] on button "Зберегти і вийти" at bounding box center [223, 478] width 114 height 25
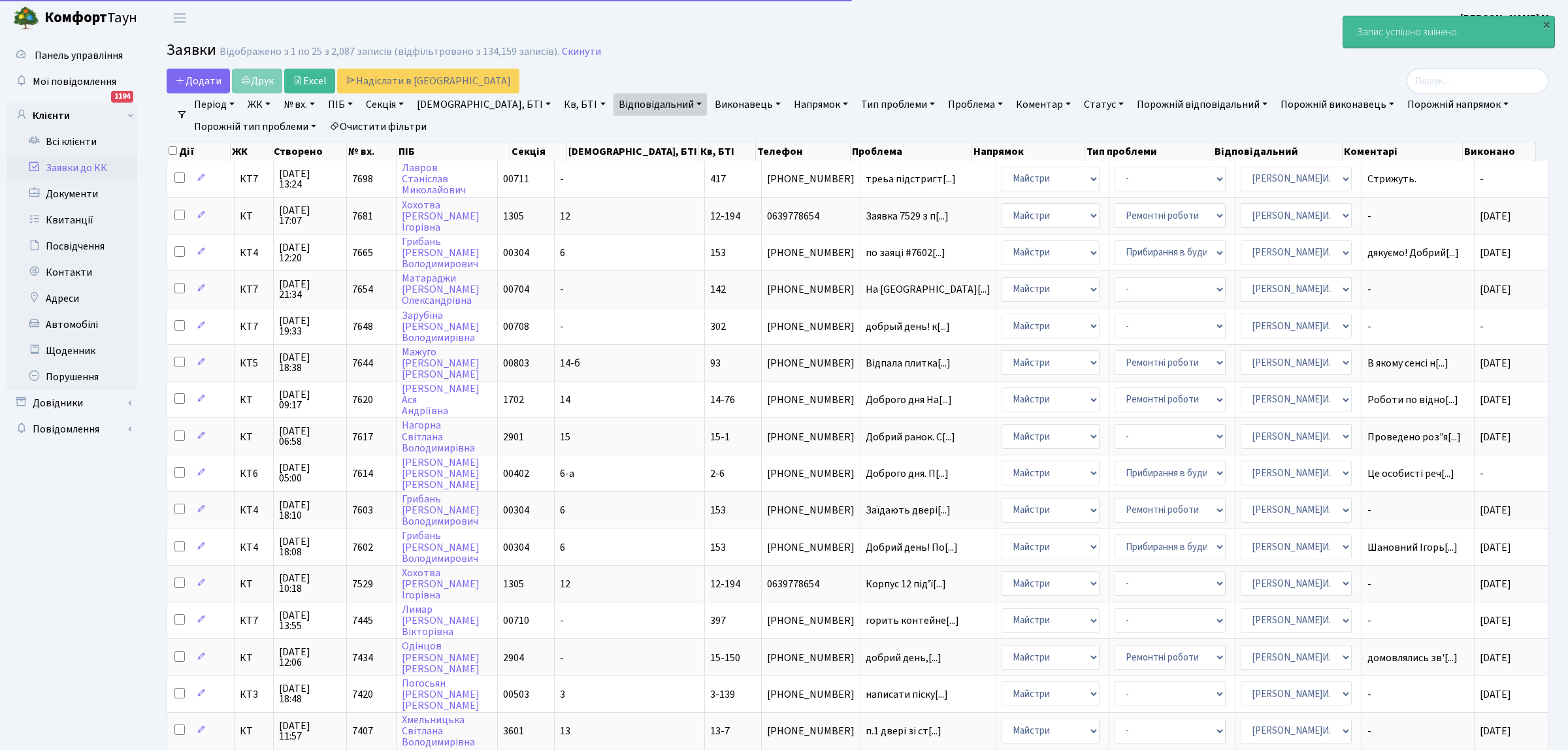
select select "25"
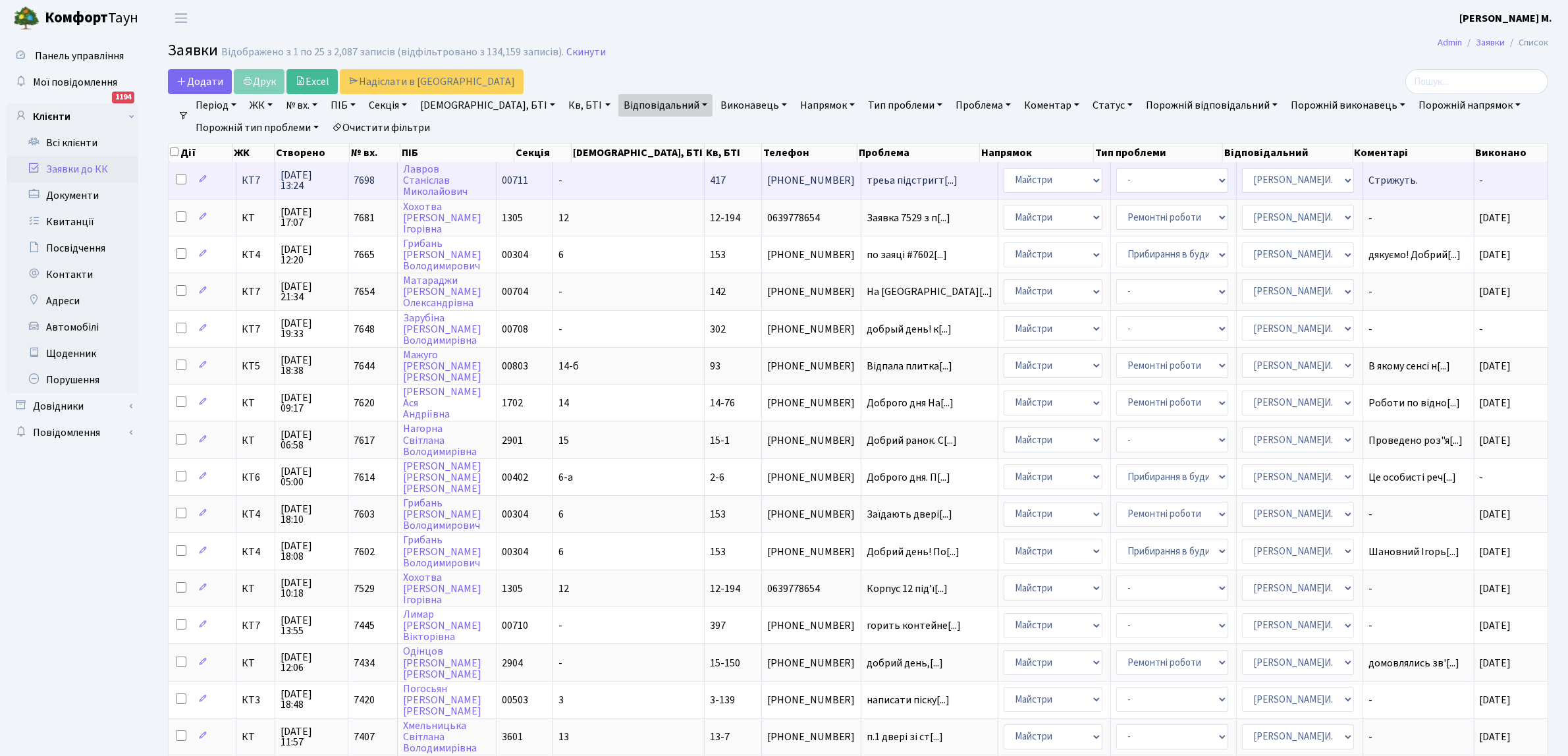
click at [919, 182] on span "треьа підстригт[...]" at bounding box center [930, 181] width 126 height 10
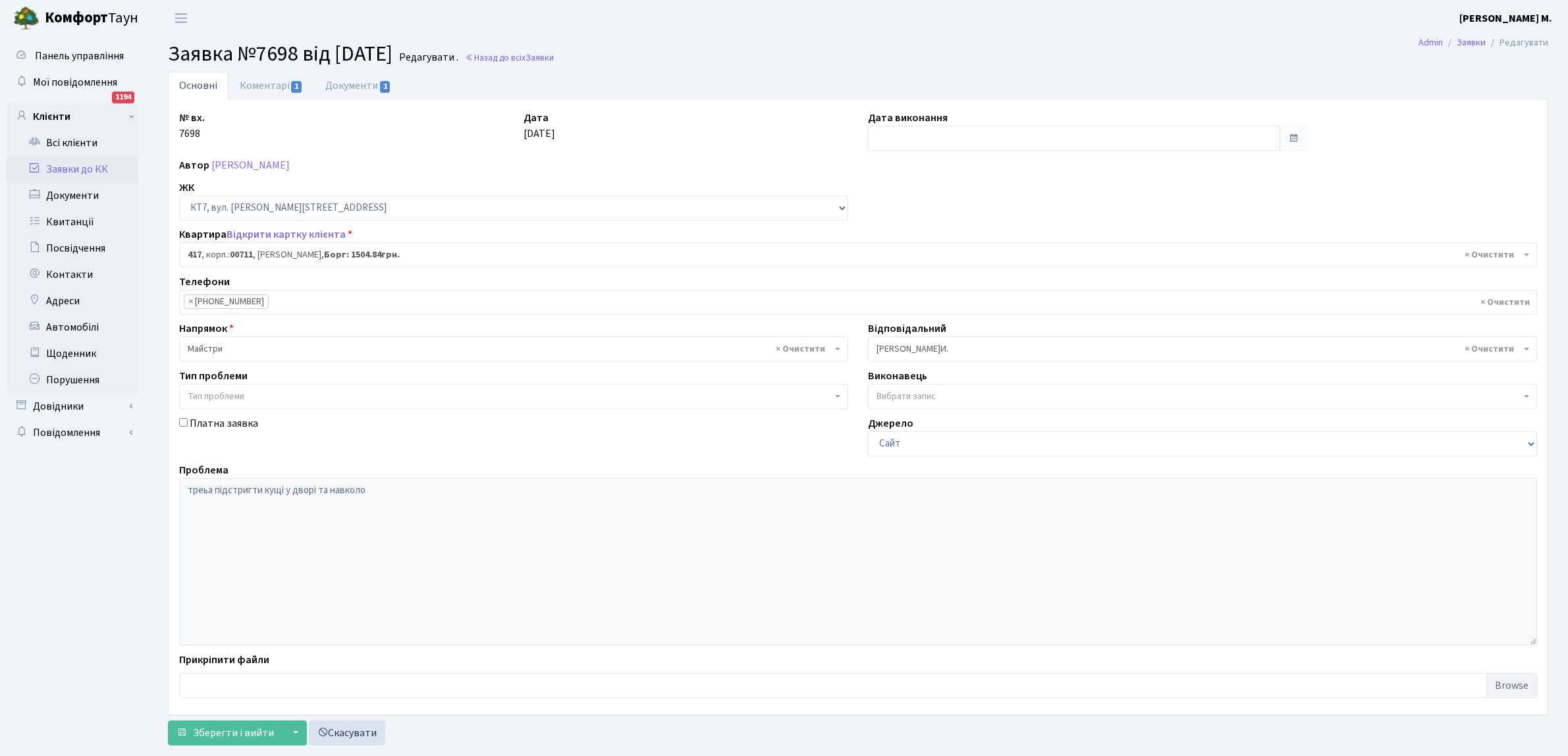
select select "19000"
click at [922, 133] on input "text" at bounding box center [1074, 138] width 412 height 25
click at [884, 241] on td "8" at bounding box center [881, 245] width 19 height 20
type input "[DATE]"
click at [193, 738] on span "Зберегти і вийти" at bounding box center [233, 733] width 81 height 14
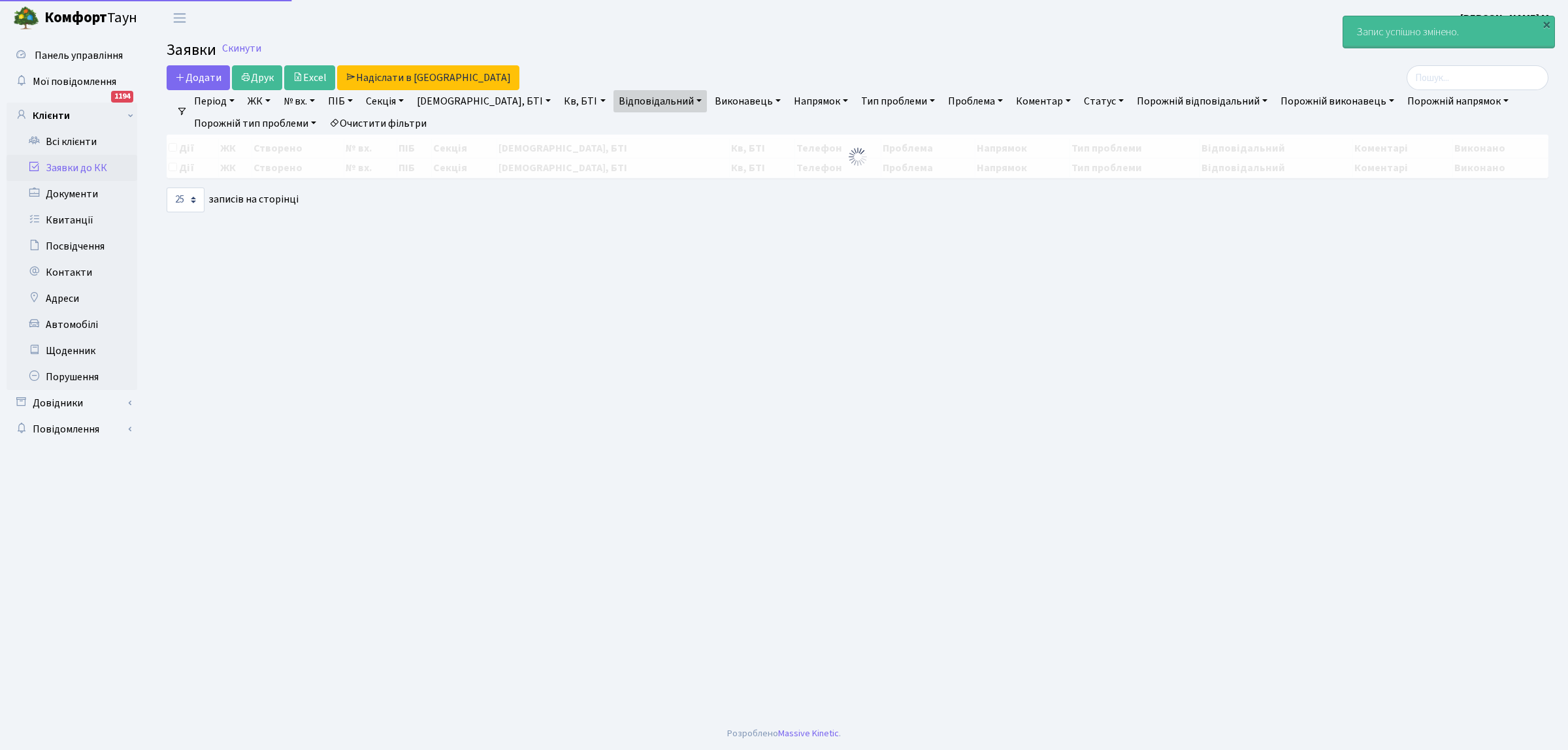
select select "25"
